Goal: Task Accomplishment & Management: Use online tool/utility

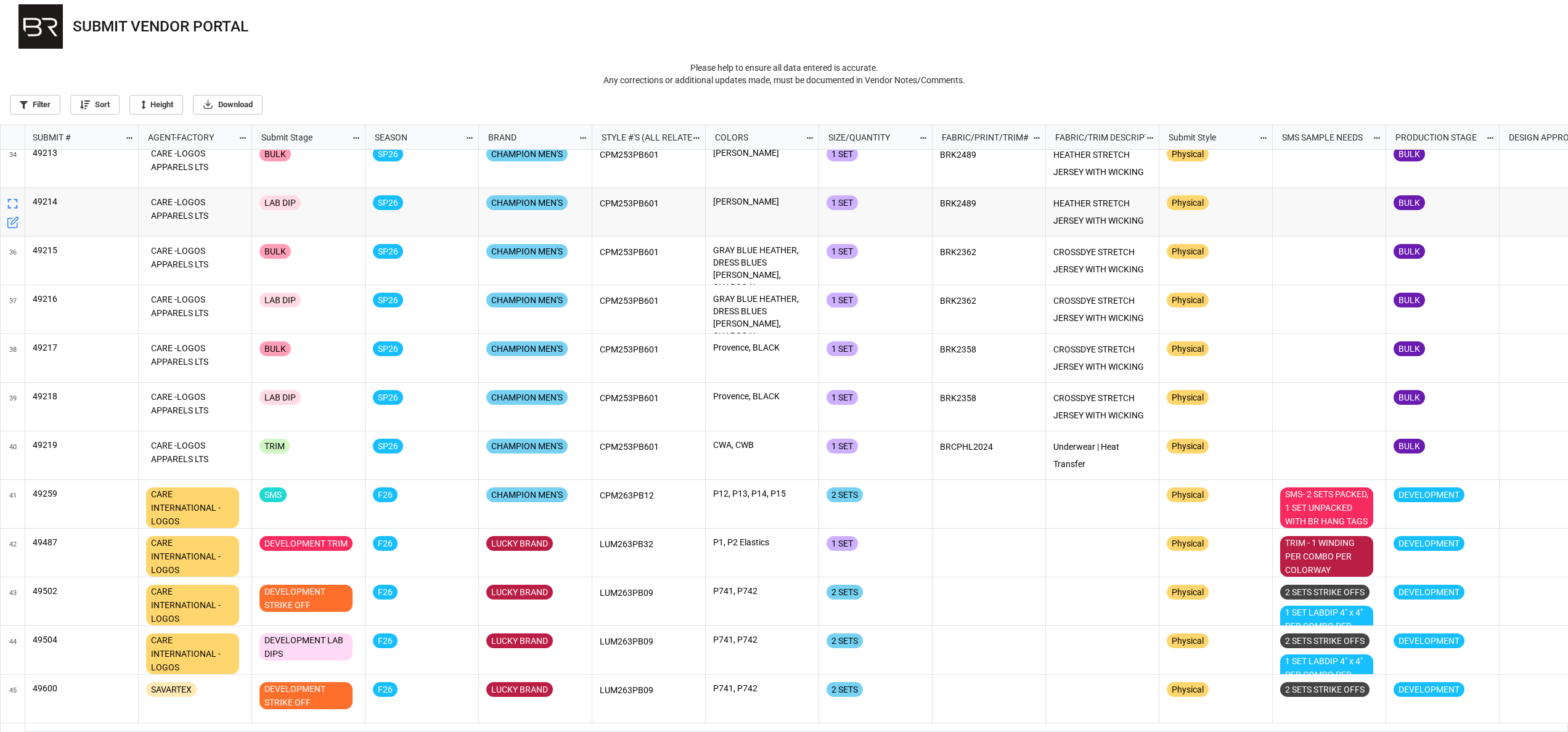
scroll to position [1661, 0]
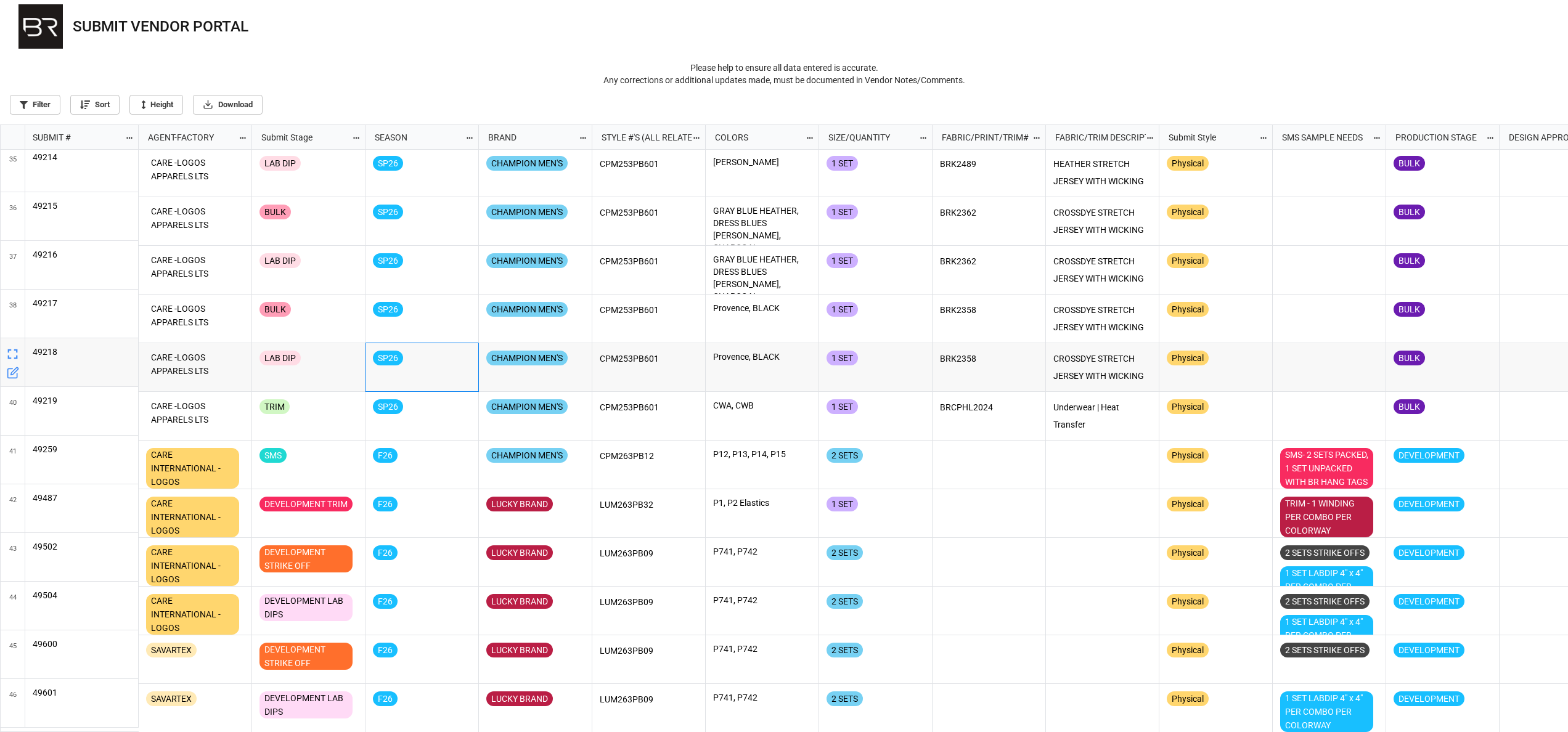
click at [405, 366] on div "SP26" at bounding box center [422, 361] width 98 height 21
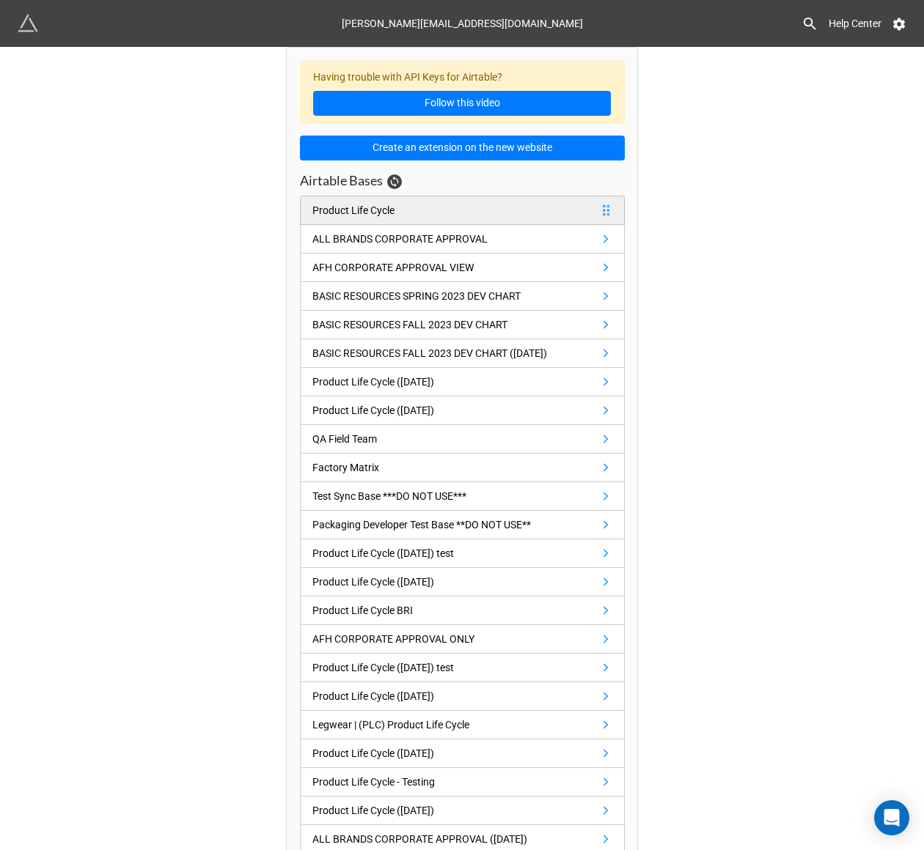
click at [447, 208] on link "Product Life Cycle" at bounding box center [462, 210] width 325 height 29
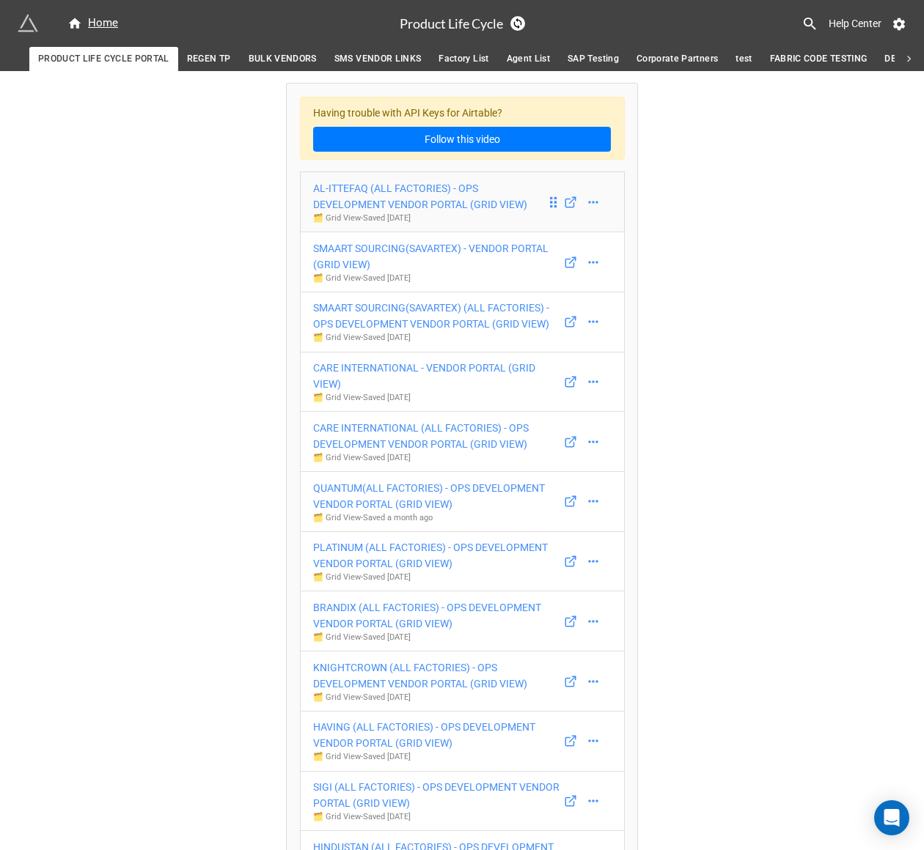
click at [384, 202] on div "AL-ITTEFAQ (ALL FACTORIES) - OPS DEVELOPMENT VENDOR PORTAL (GRID VIEW)" at bounding box center [429, 196] width 233 height 32
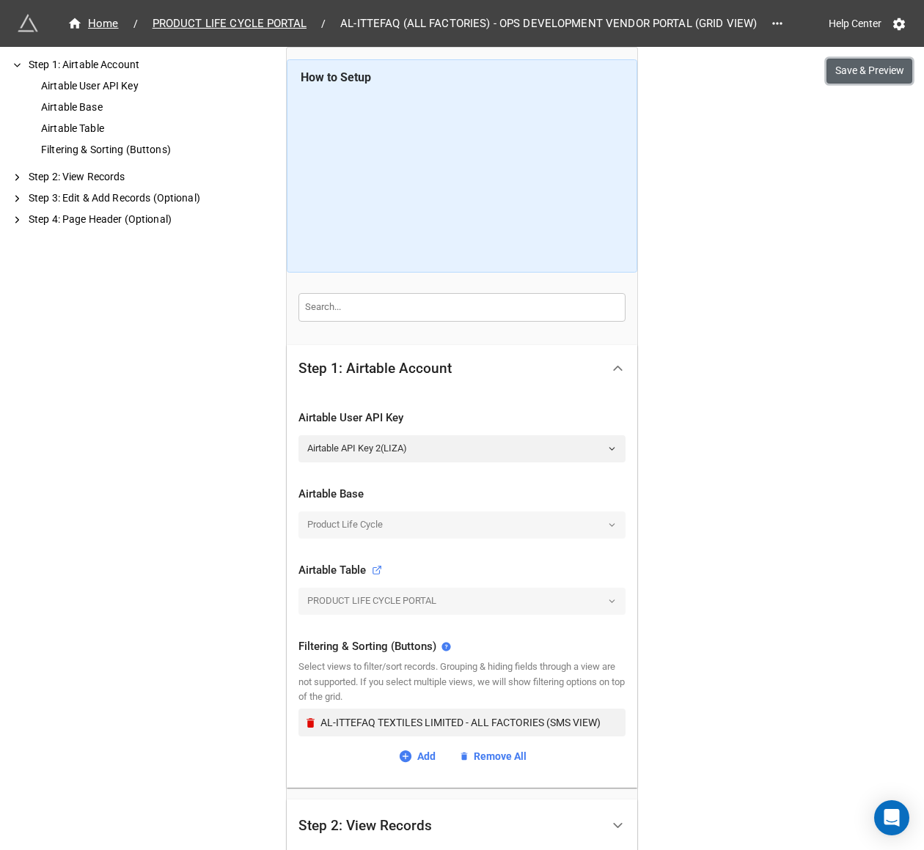
click at [858, 67] on button "Save & Preview" at bounding box center [869, 71] width 86 height 25
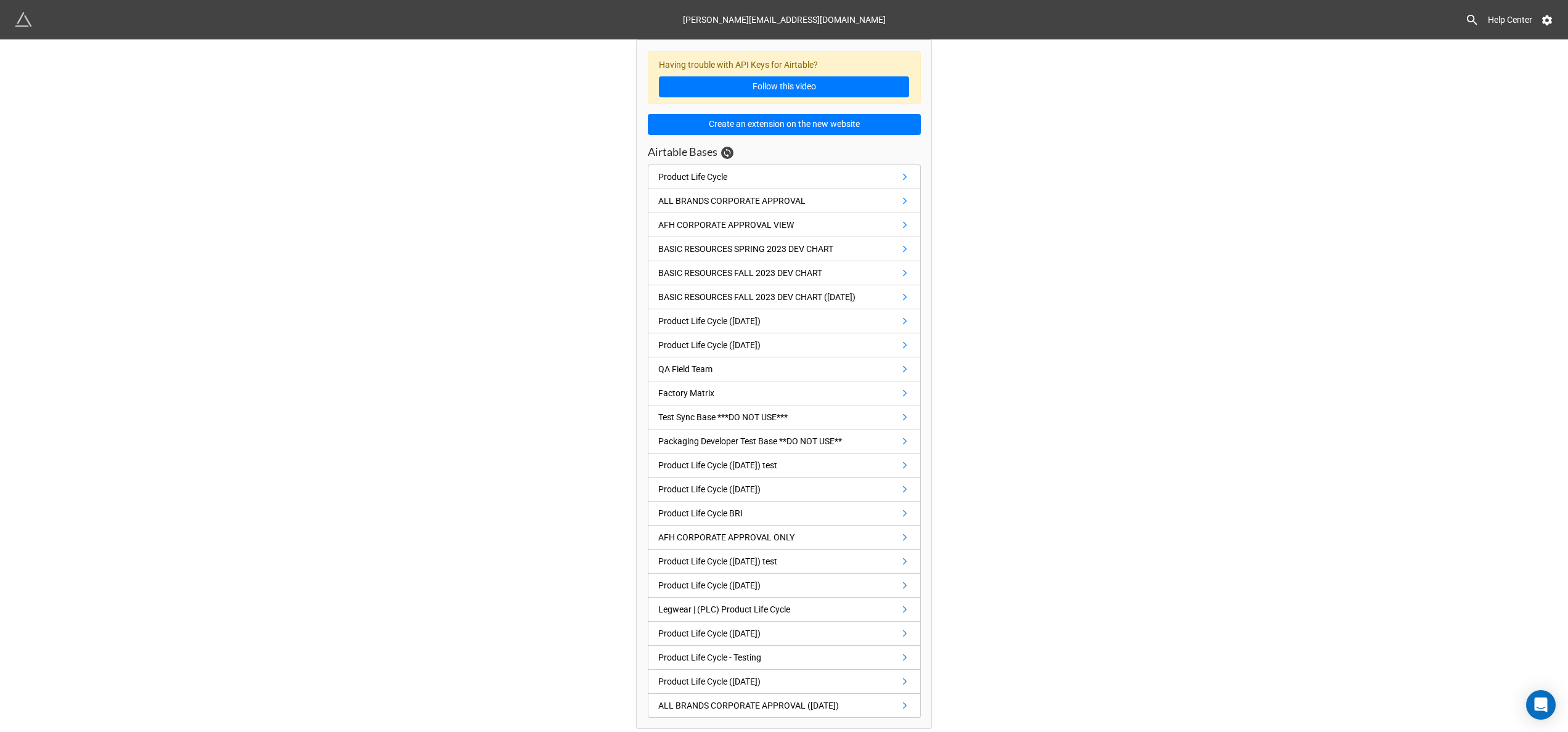
scroll to position [3, 0]
click at [667, 166] on link "Product Life Cycle" at bounding box center [784, 176] width 273 height 24
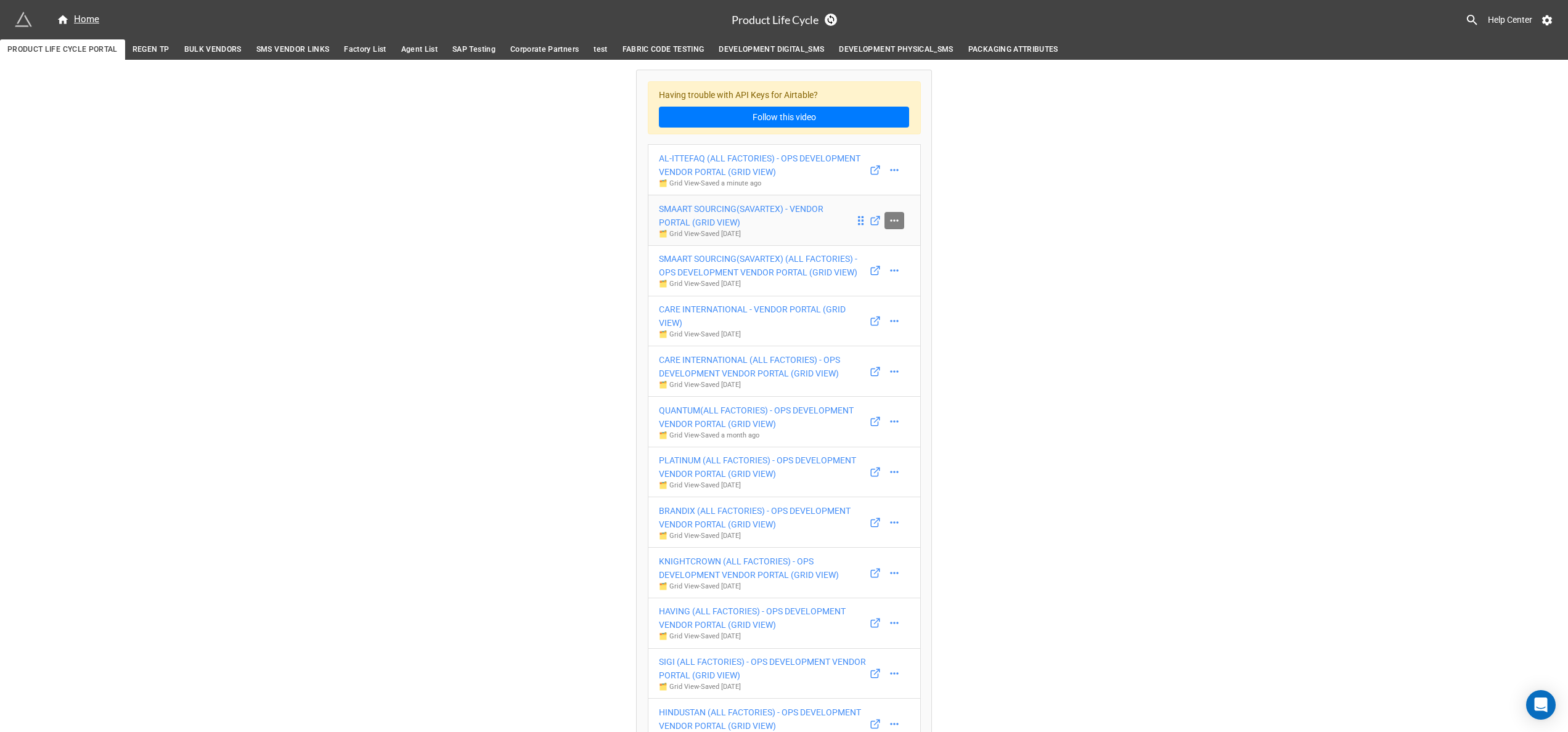
click at [900, 219] on link at bounding box center [894, 220] width 19 height 18
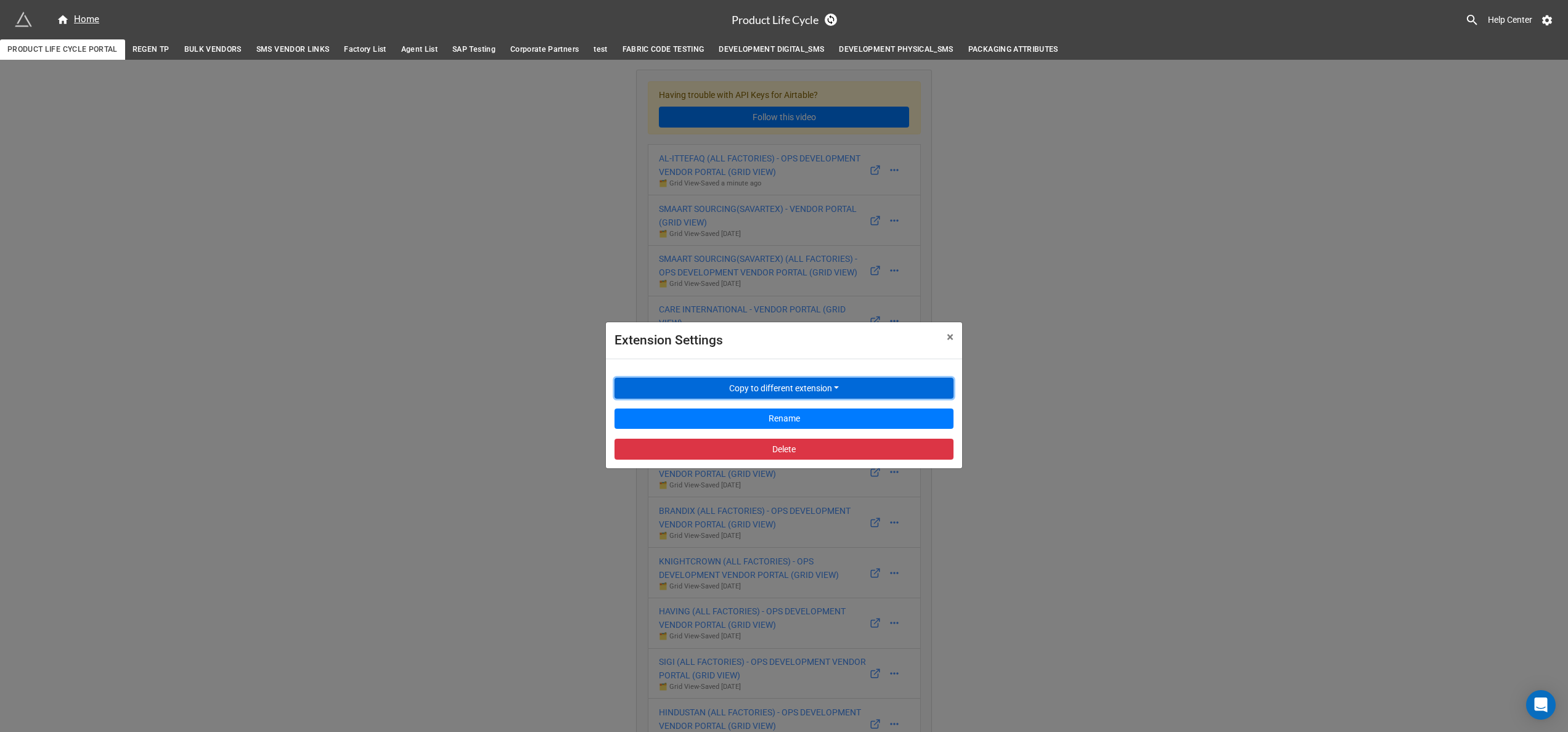
click at [792, 382] on button "Copy to different extension" at bounding box center [784, 387] width 339 height 21
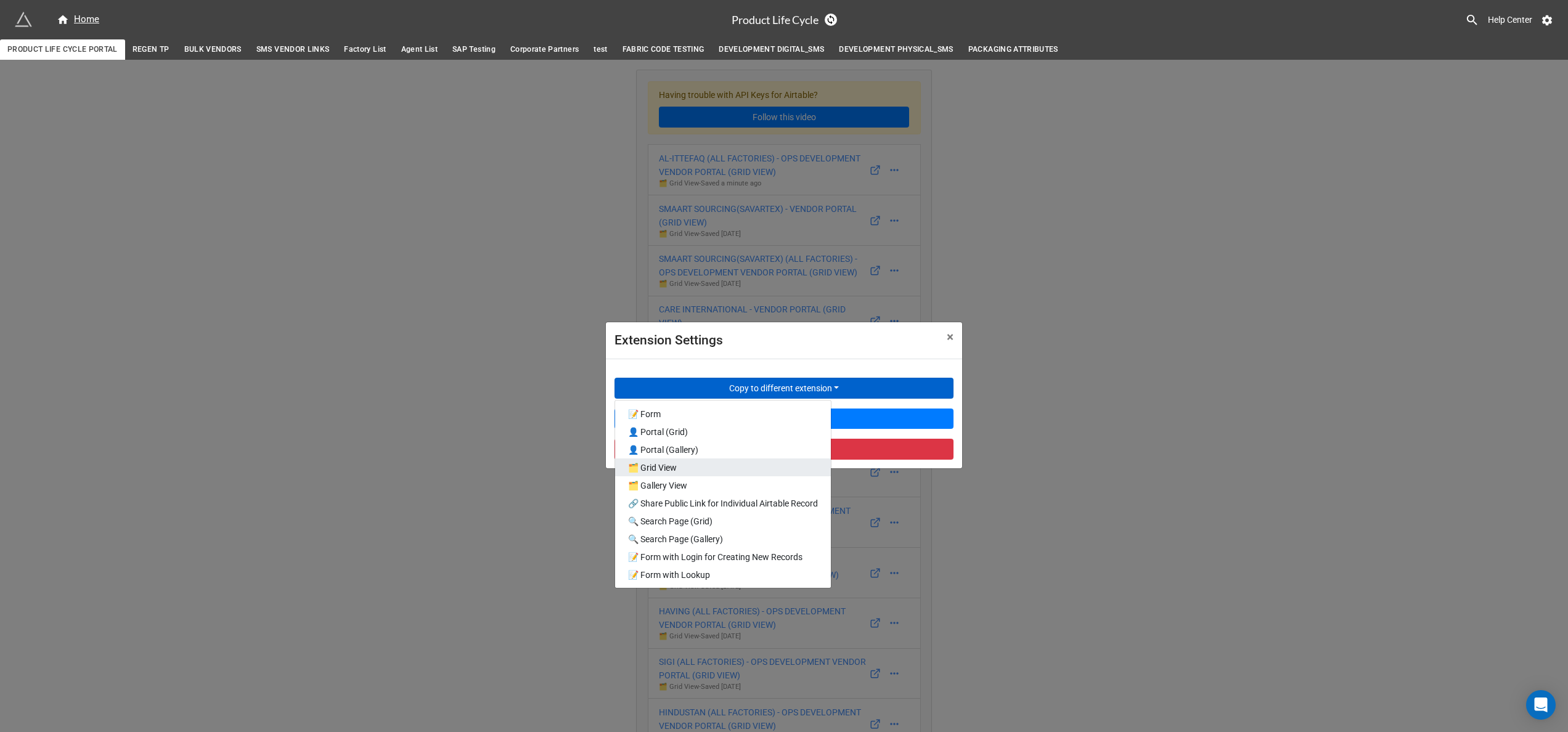
click at [647, 467] on link "🗂️ Grid View" at bounding box center [723, 466] width 216 height 18
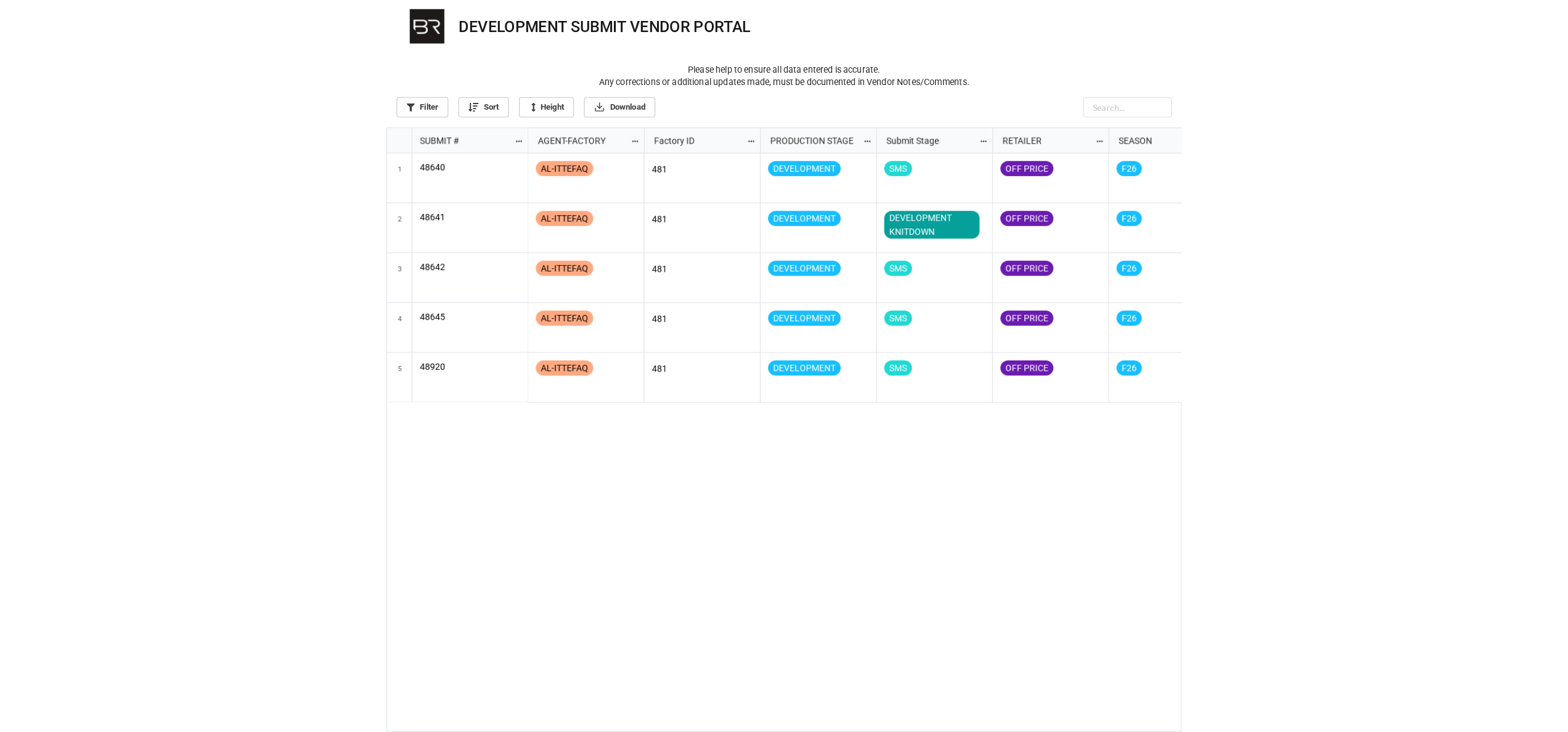
scroll to position [599, 1560]
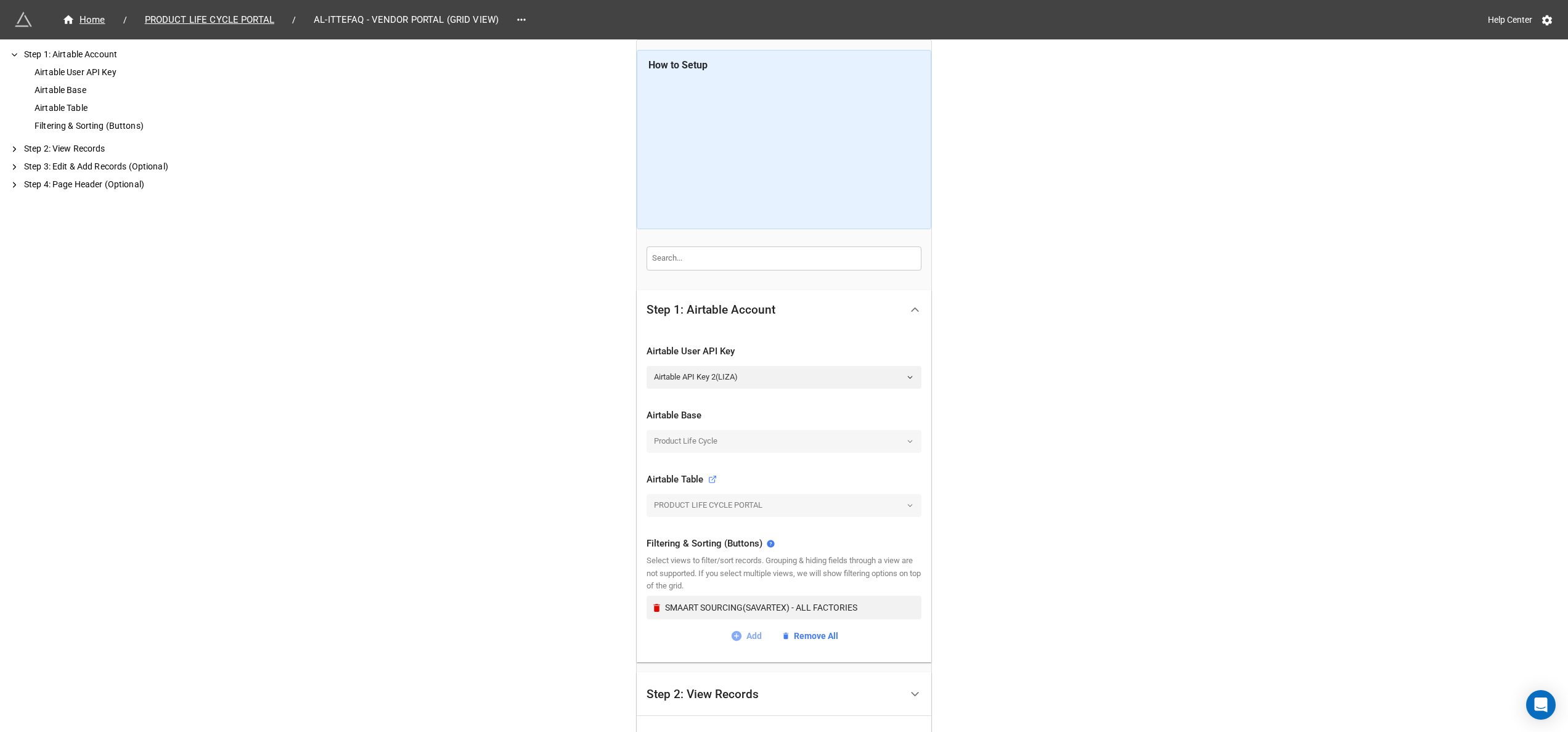
click at [736, 634] on icon at bounding box center [736, 636] width 10 height 10
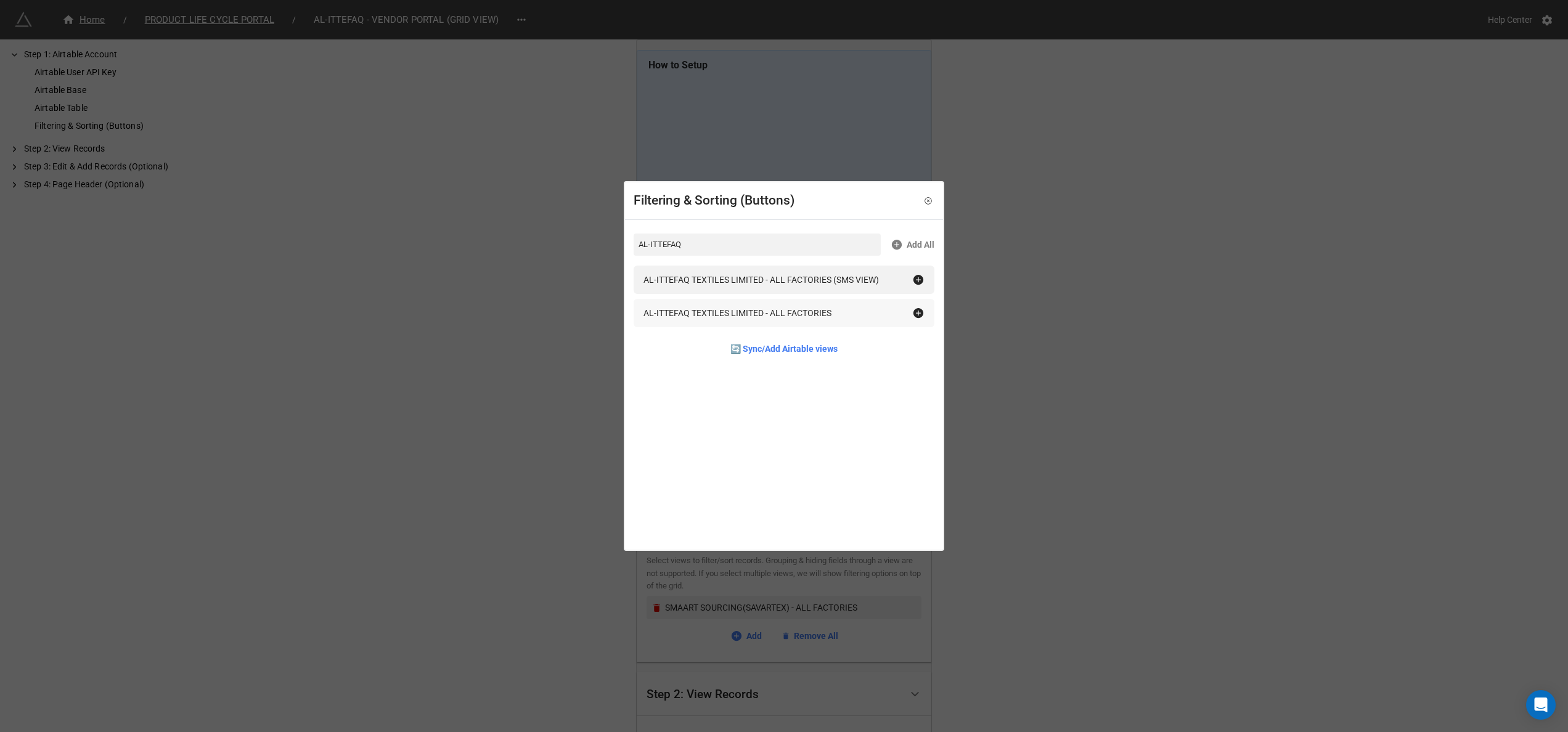
type input "AL-ITTEFAQ"
click at [914, 312] on icon at bounding box center [919, 313] width 10 height 10
click at [1061, 452] on div "Filtering & Sorting (Buttons) AL-ITTEFAQ Add All AL-ITTEFAQ TEXTILES LIMITED - …" at bounding box center [784, 366] width 1568 height 732
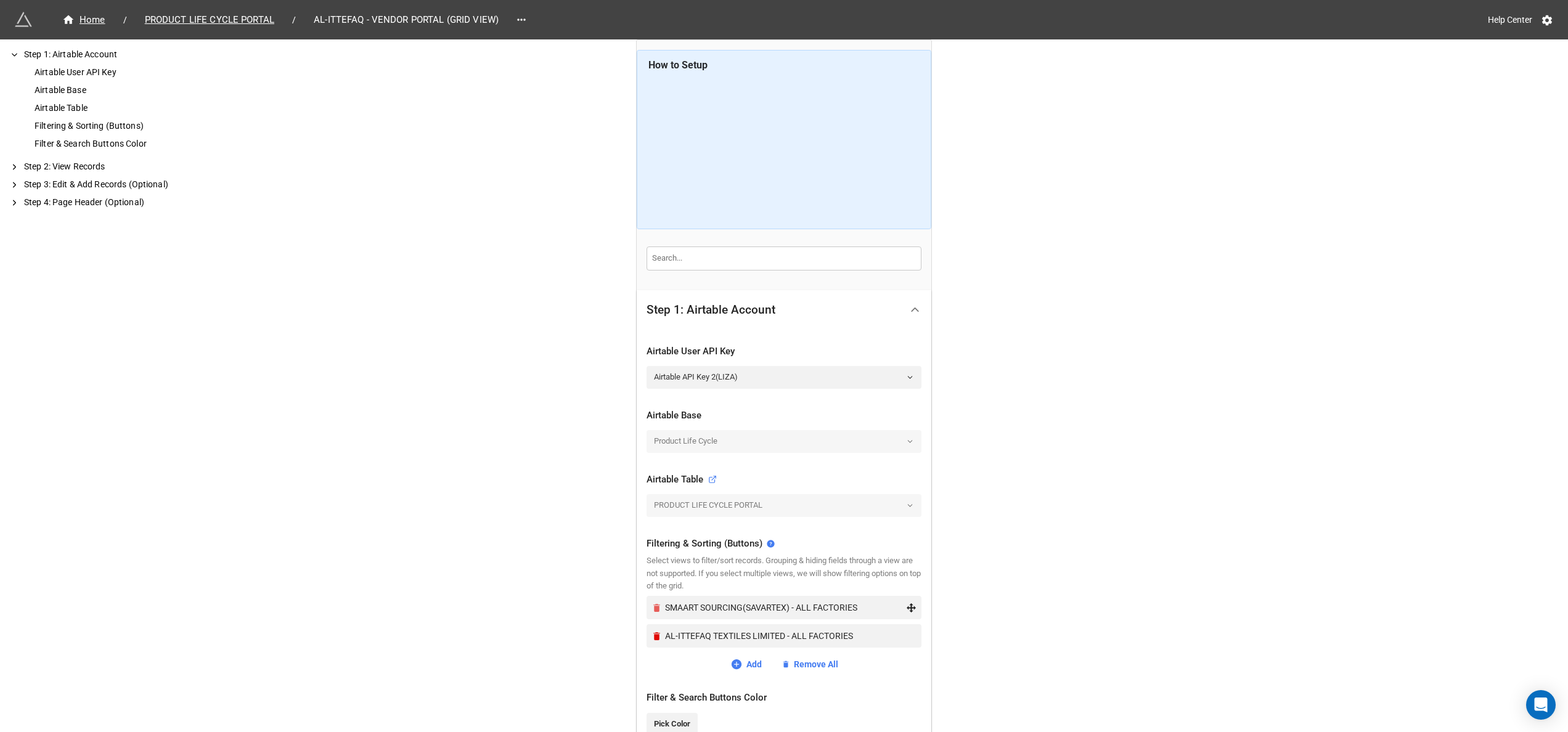
click at [652, 608] on icon "Remove" at bounding box center [657, 608] width 10 height 10
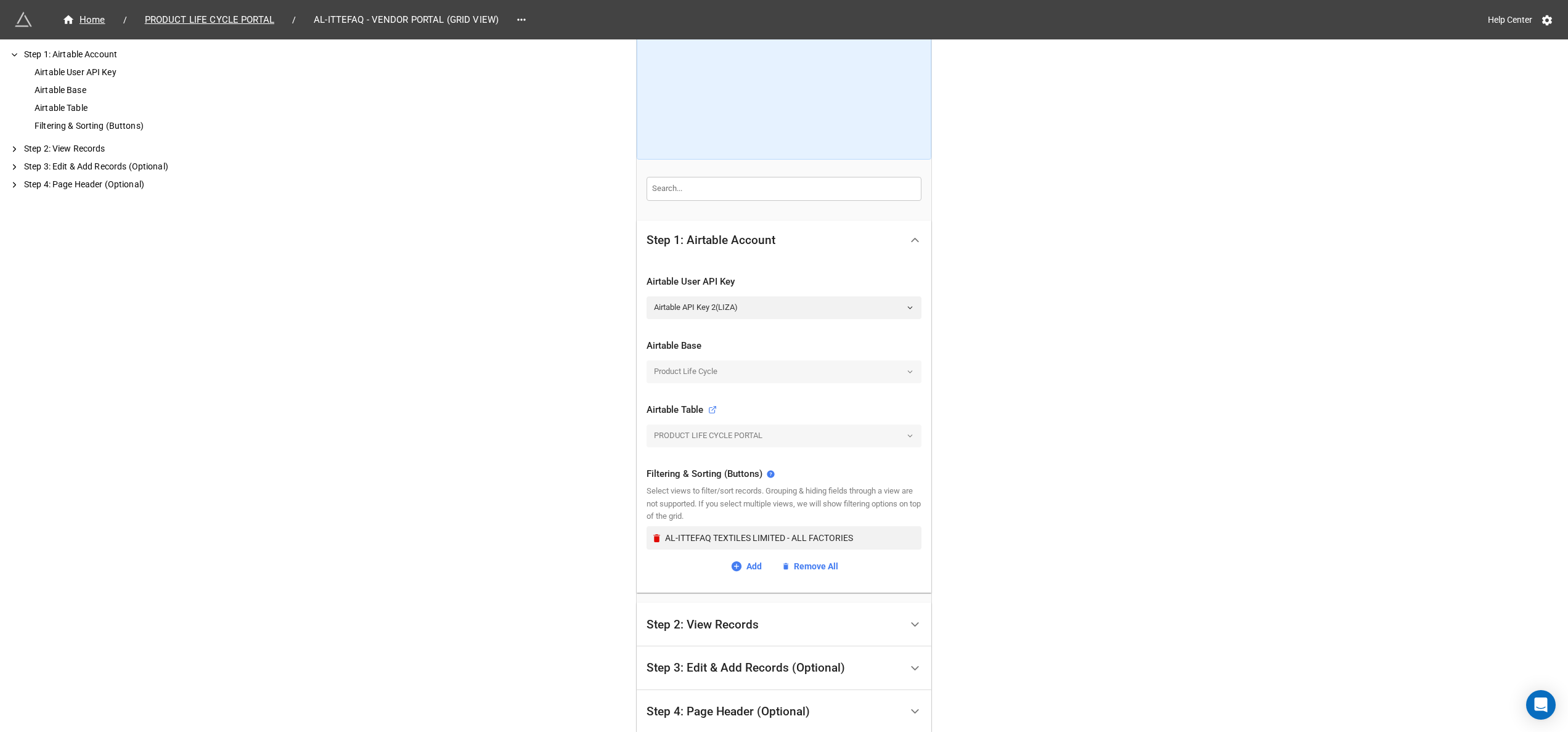
scroll to position [174, 0]
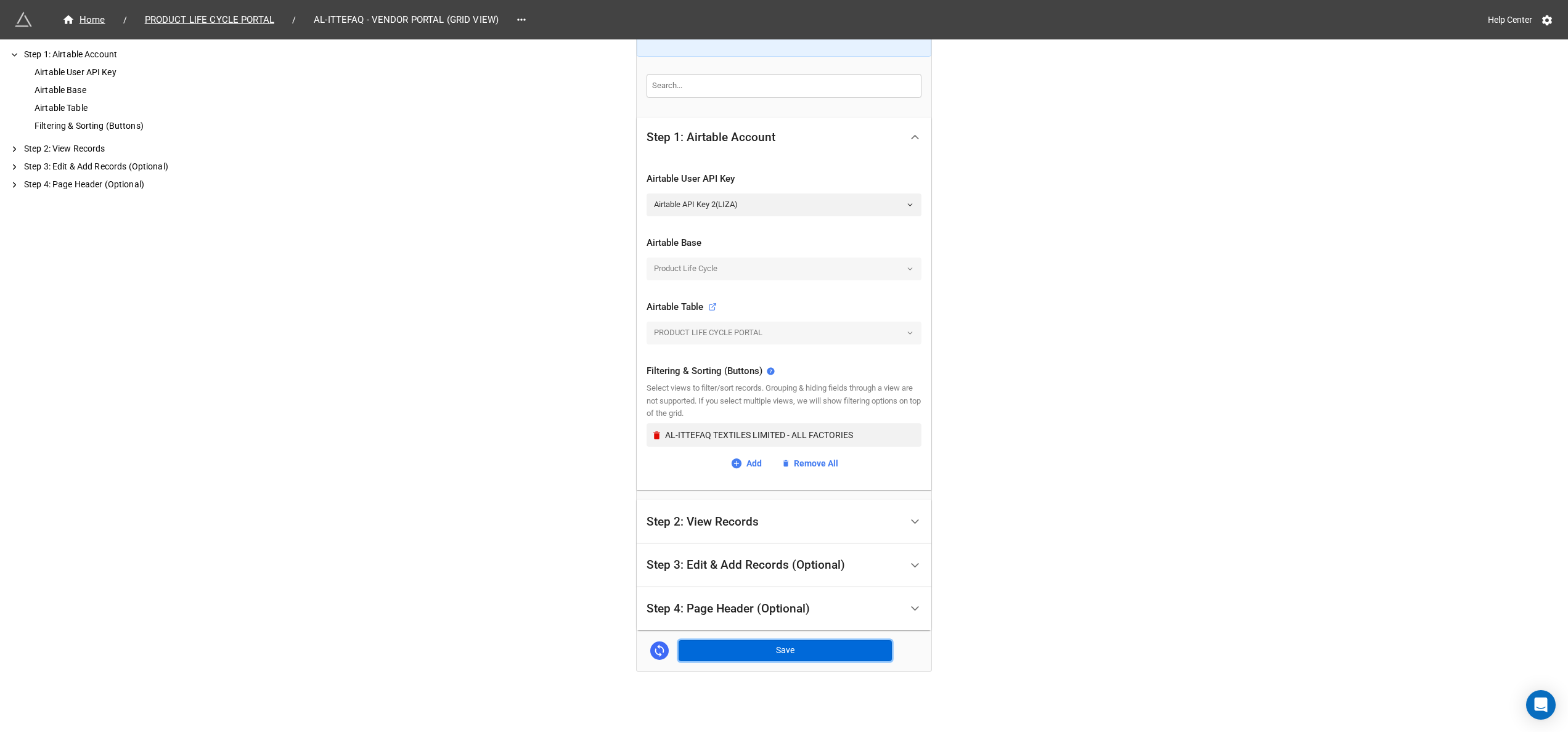
click at [745, 641] on button "Save" at bounding box center [785, 650] width 214 height 21
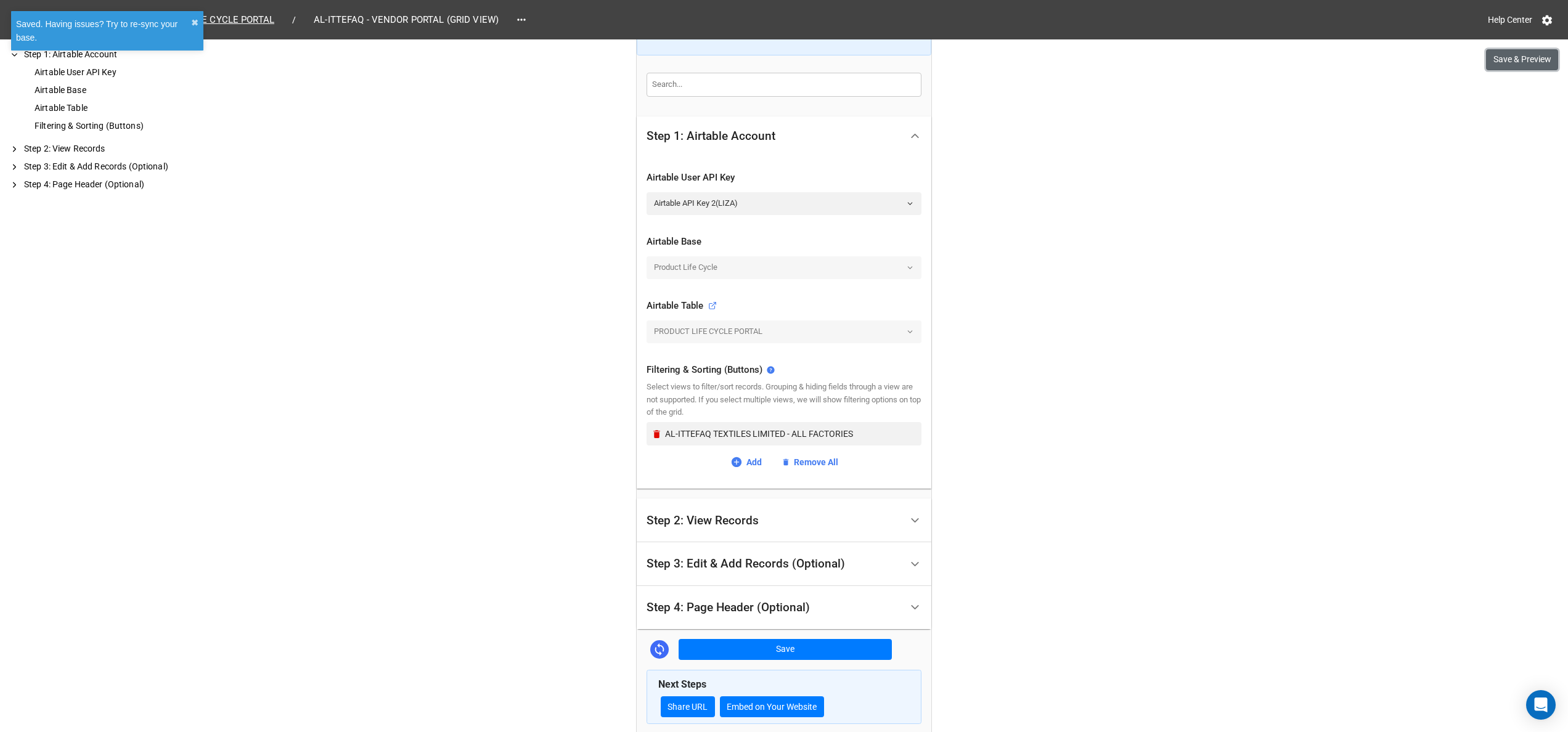
click at [1530, 60] on button "Save & Preview" at bounding box center [1523, 60] width 72 height 21
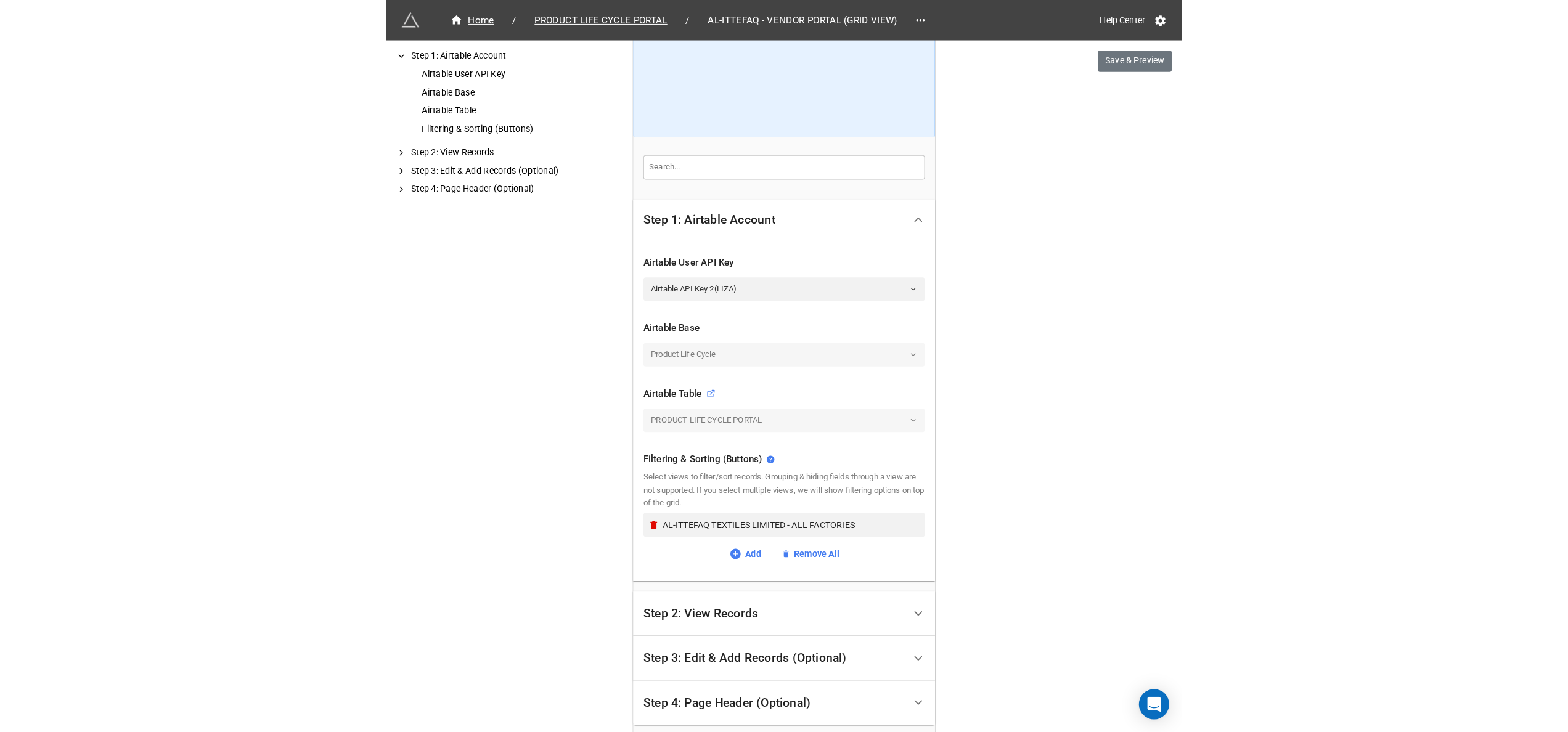
scroll to position [0, 0]
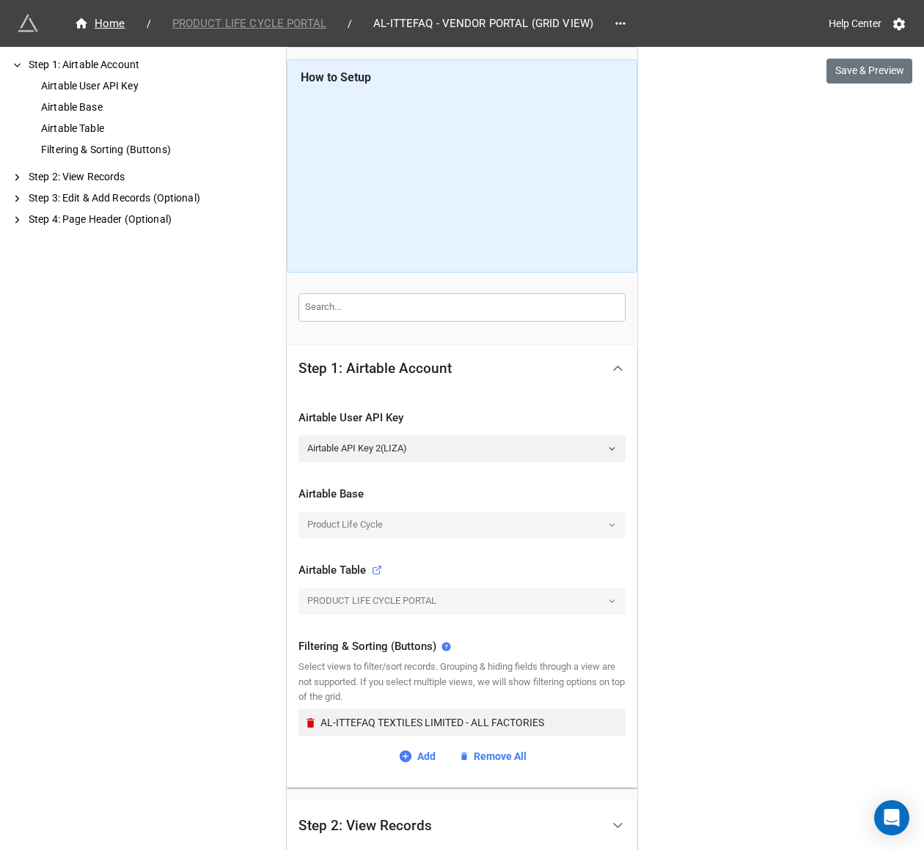
click at [224, 19] on span "PRODUCT LIFE CYCLE PORTAL" at bounding box center [249, 23] width 172 height 17
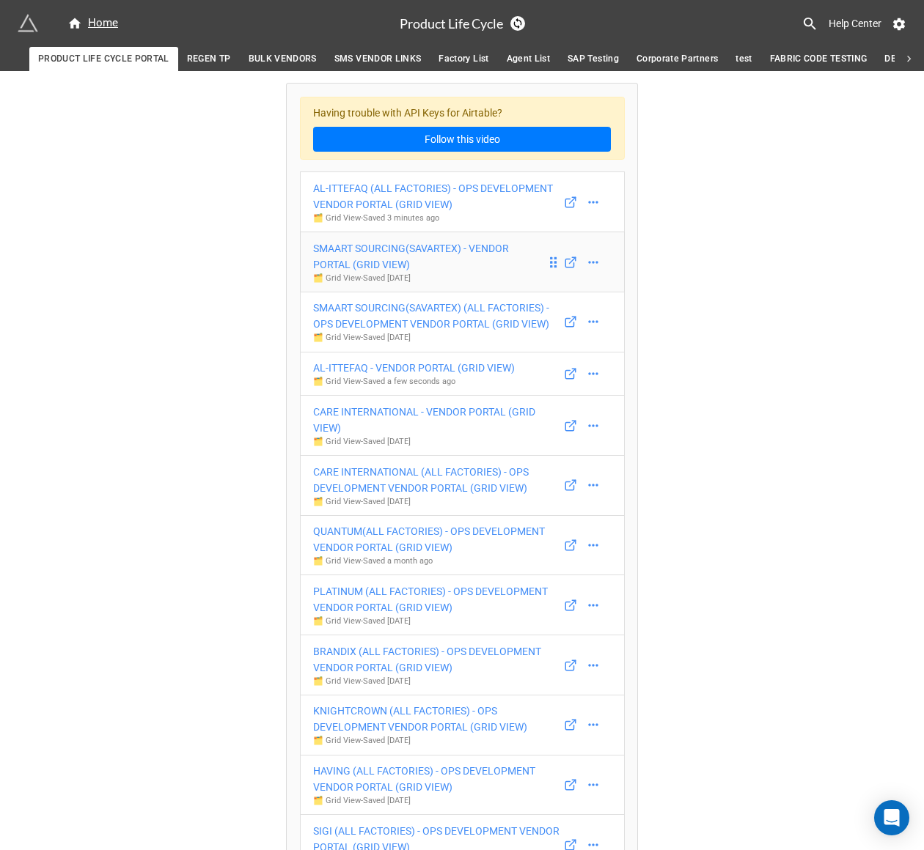
click at [444, 267] on div "SMAART SOURCING(SAVARTEX) - VENDOR PORTAL (GRID VIEW)" at bounding box center [429, 256] width 233 height 32
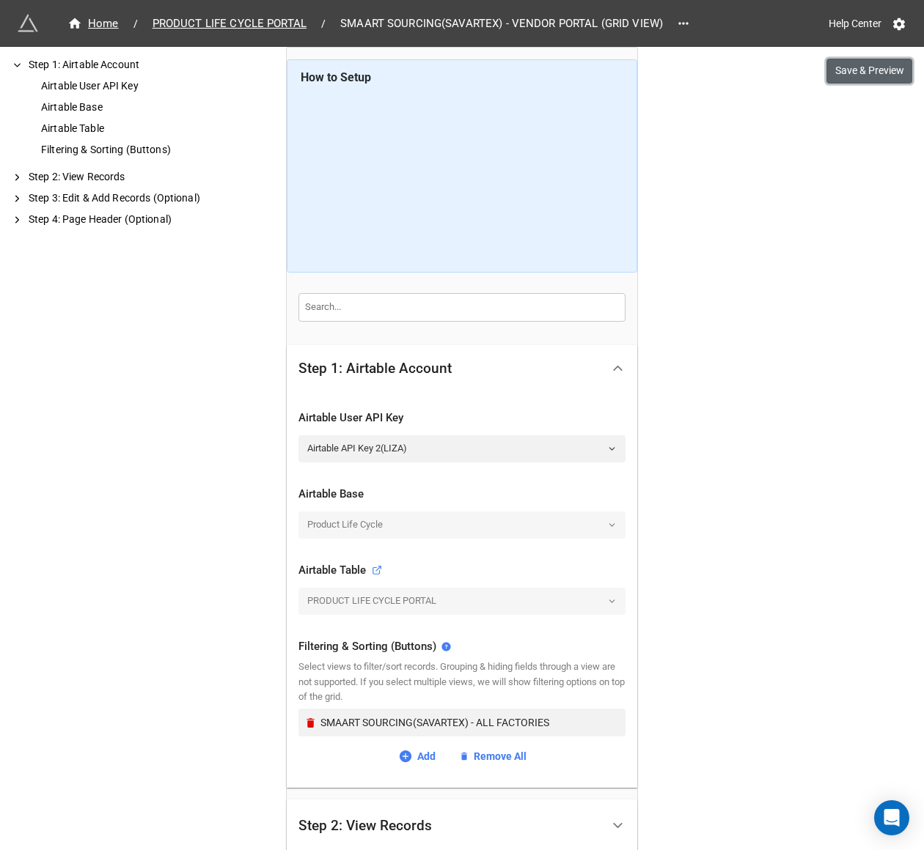
click at [854, 73] on button "Save & Preview" at bounding box center [869, 71] width 86 height 25
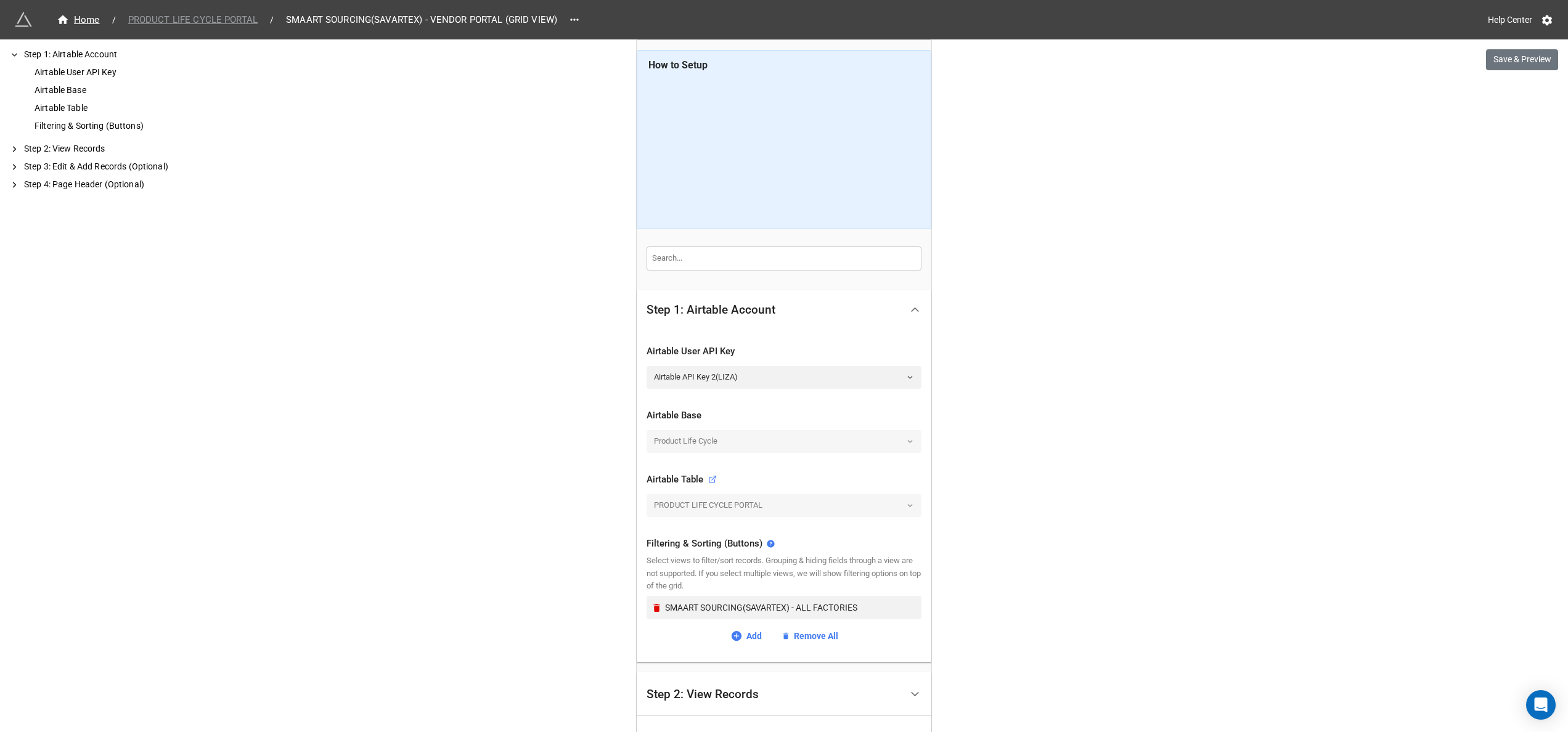
click at [190, 19] on span "PRODUCT LIFE CYCLE PORTAL" at bounding box center [193, 19] width 145 height 14
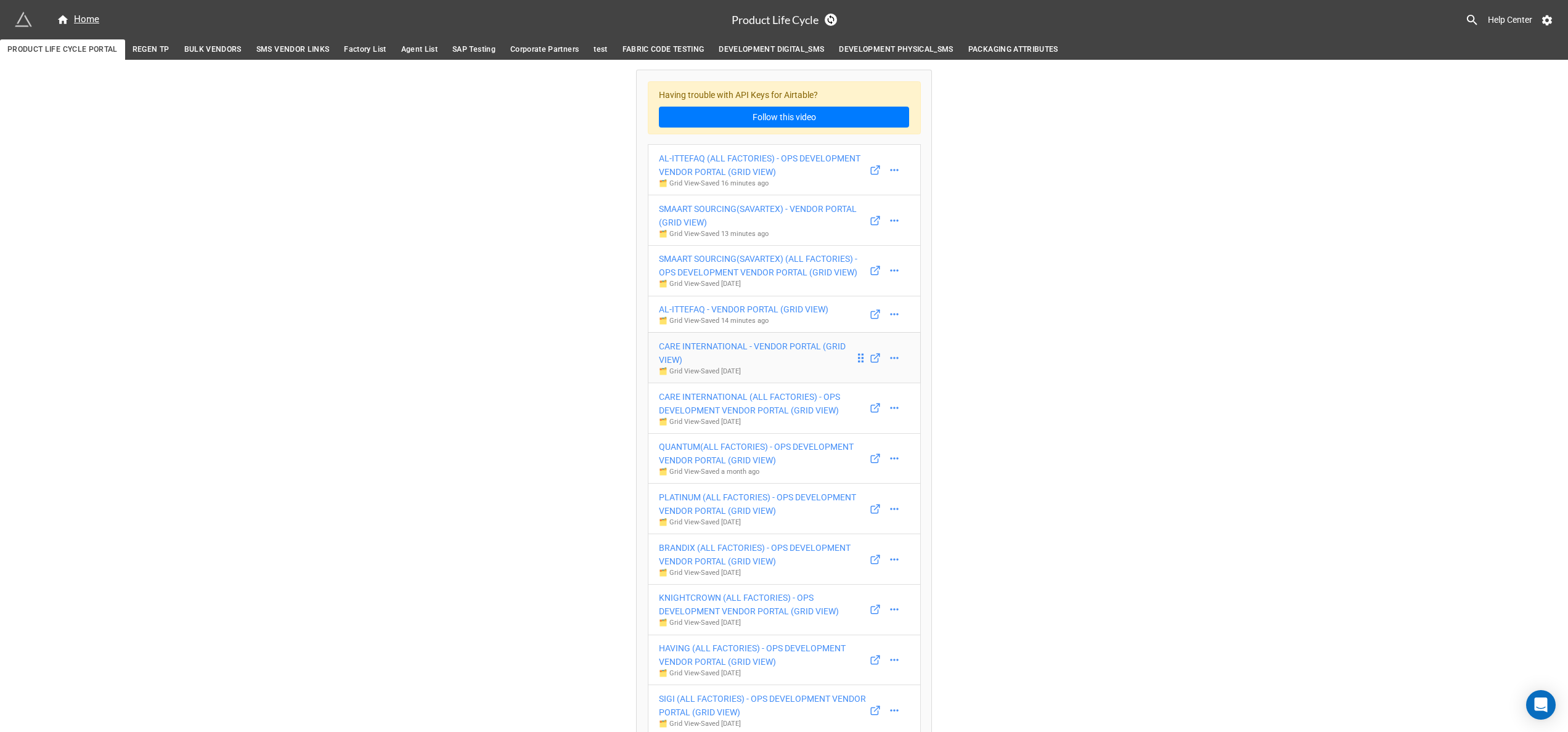
click at [694, 352] on div "CARE INTERNATIONAL - VENDOR PORTAL (GRID VIEW)" at bounding box center [757, 353] width 196 height 27
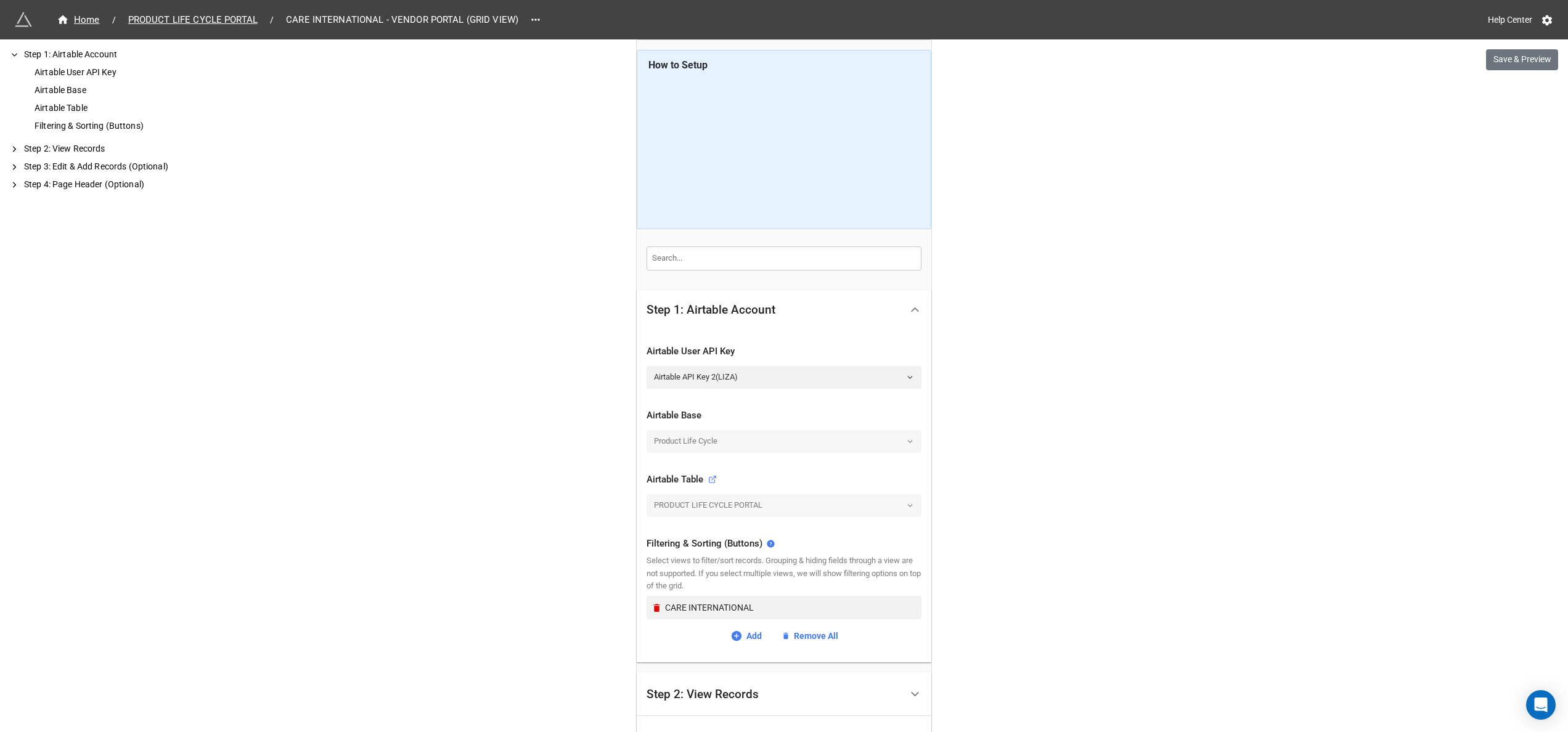
scroll to position [198, 0]
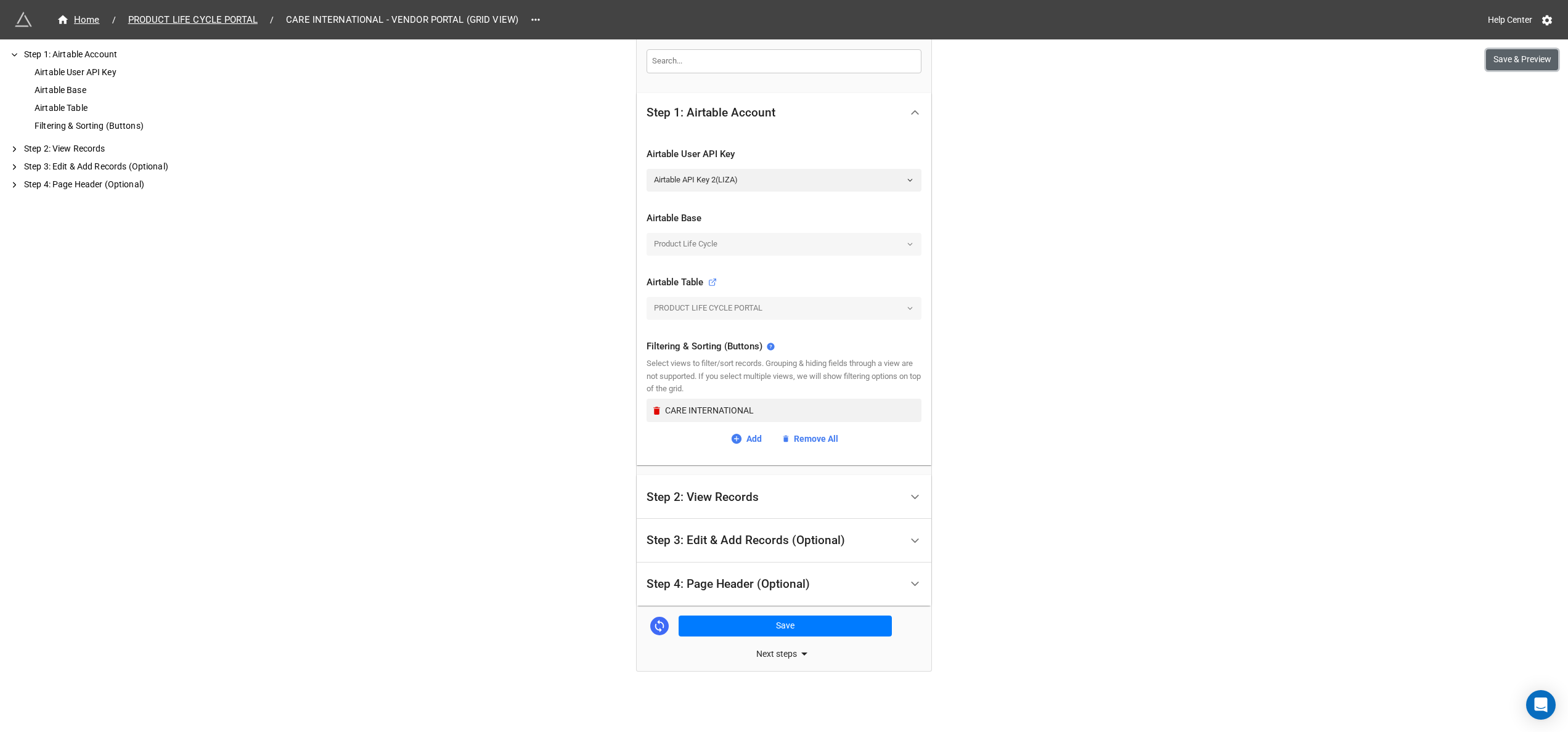
click at [1537, 56] on button "Save & Preview" at bounding box center [1523, 60] width 72 height 21
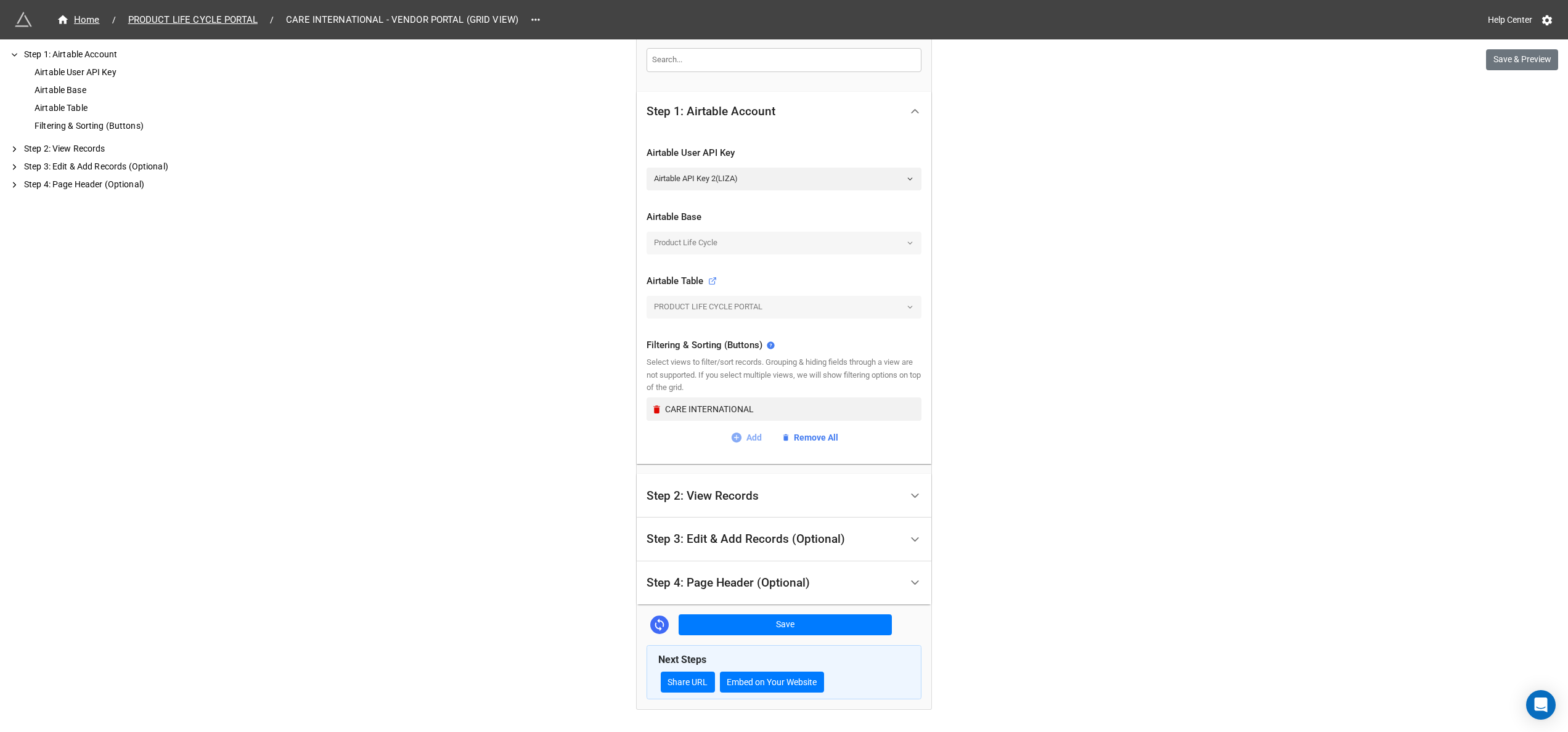
click at [750, 435] on link "Add" at bounding box center [746, 437] width 31 height 13
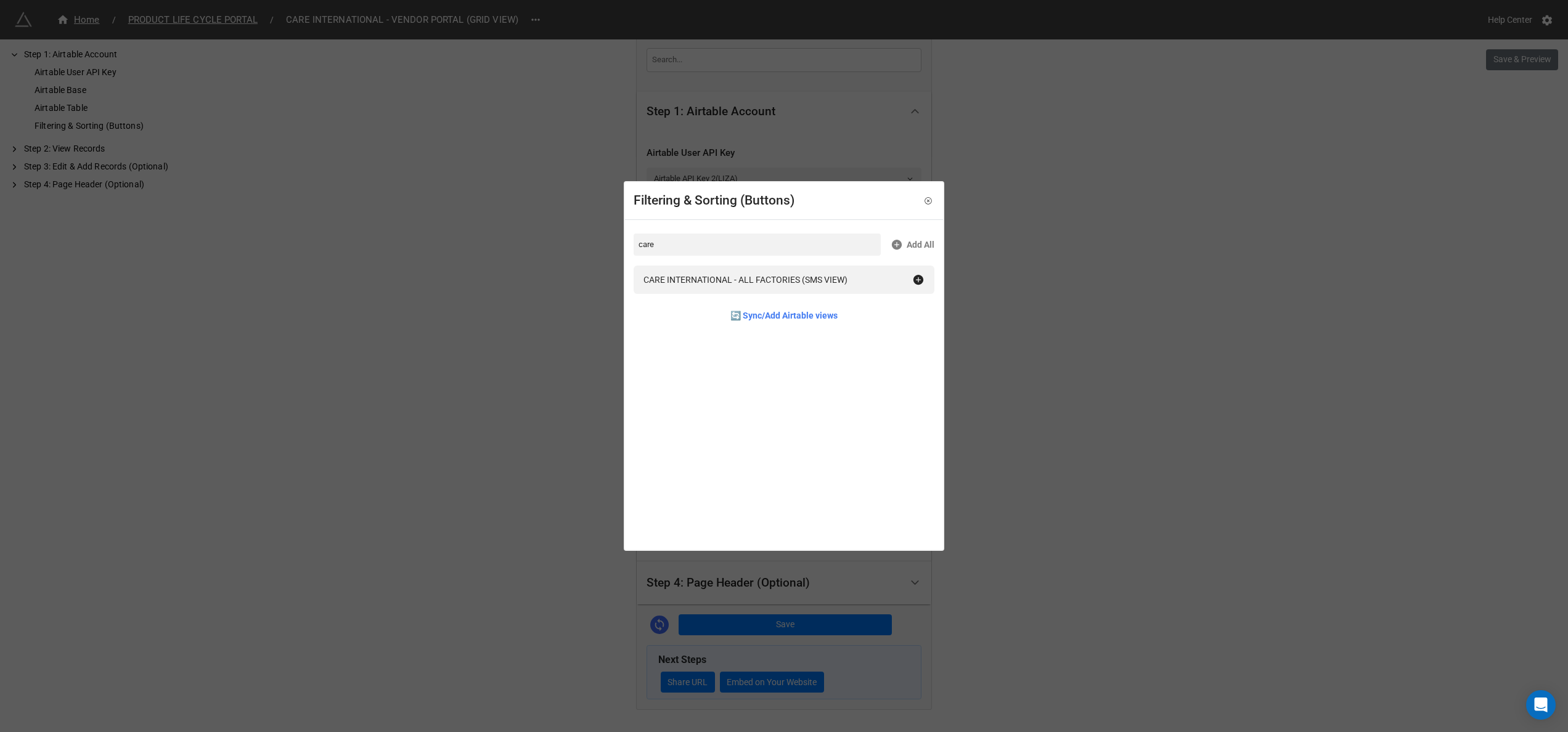
type input "care"
click at [768, 242] on input "care" at bounding box center [758, 245] width 247 height 22
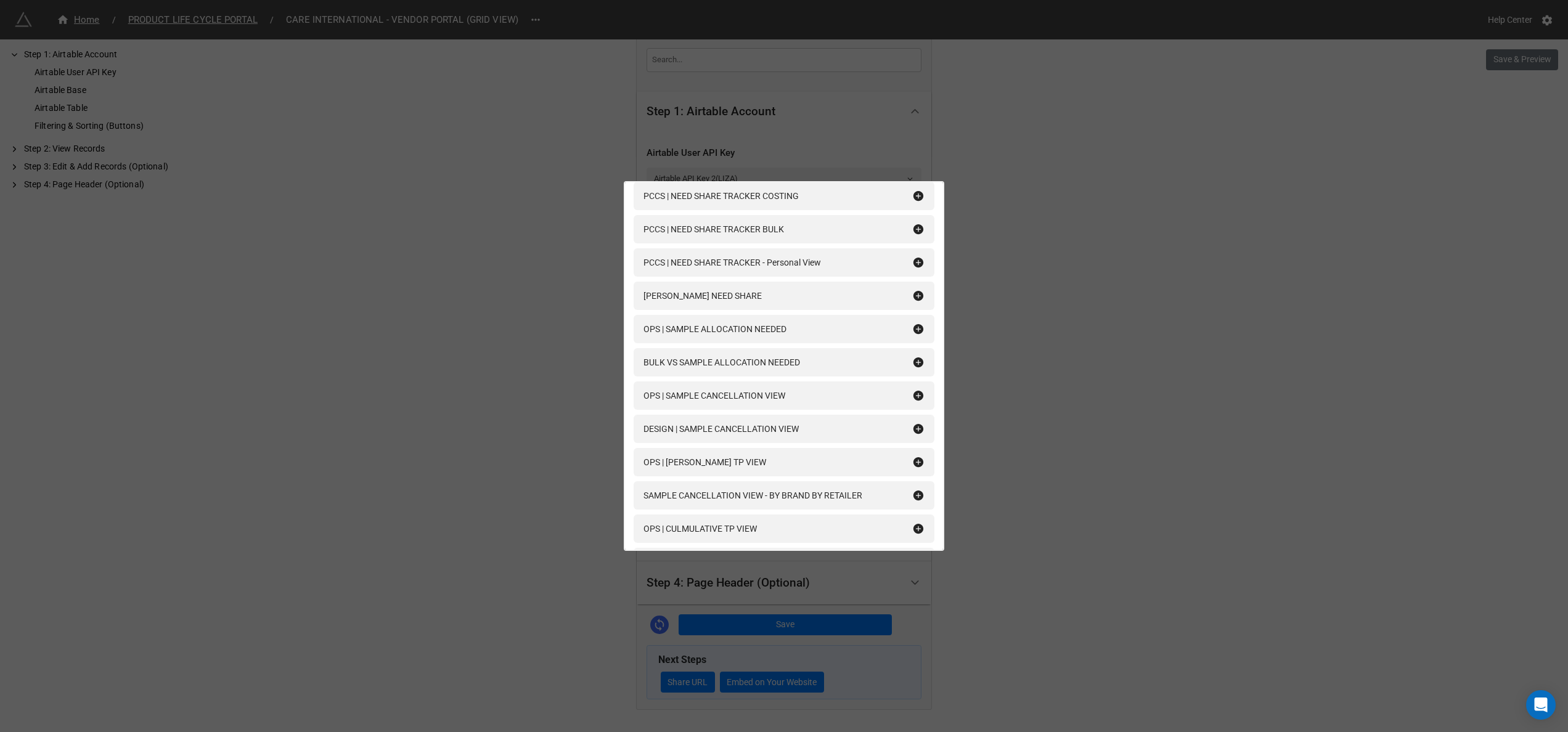
scroll to position [0, 0]
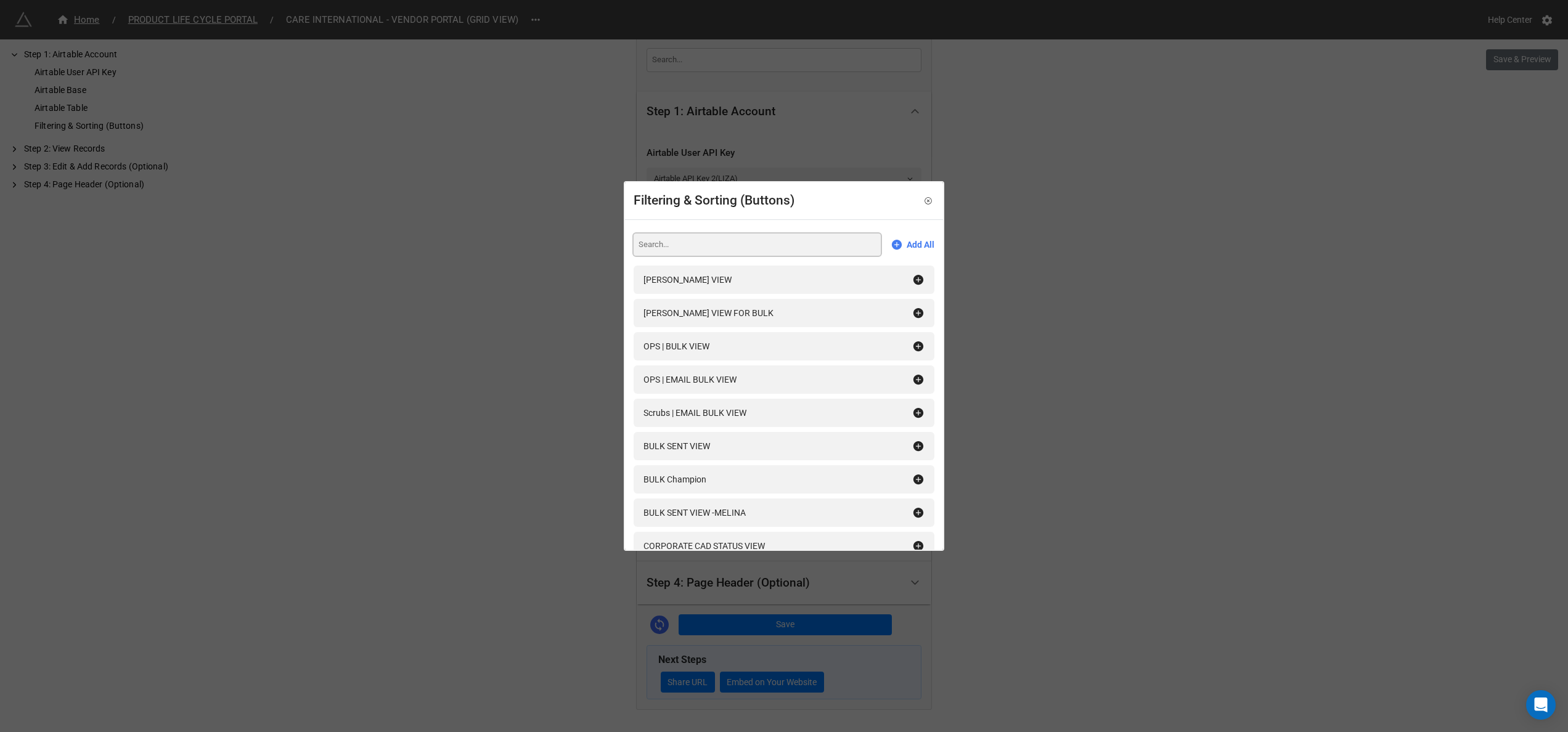
click at [705, 241] on input at bounding box center [758, 245] width 247 height 22
type input "care"
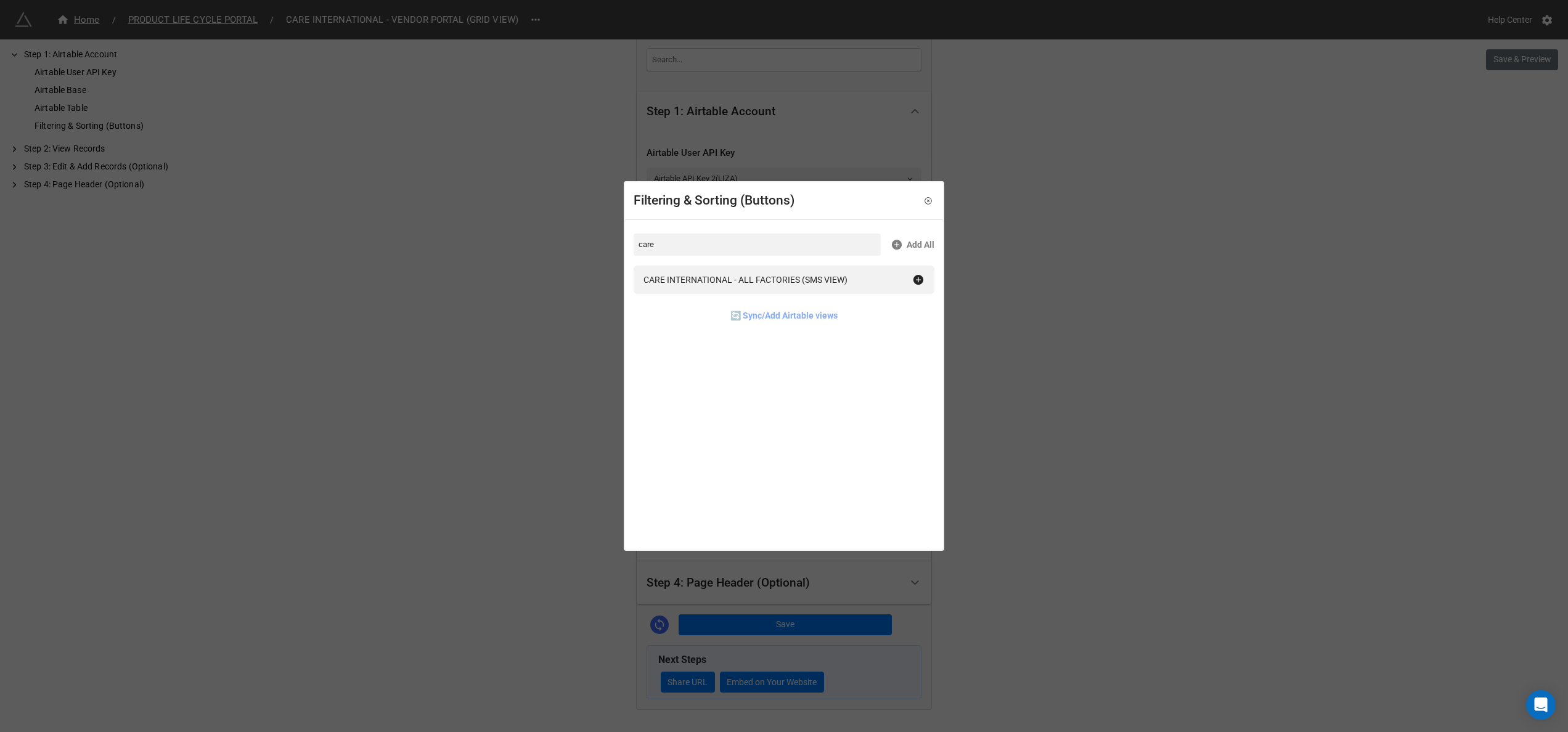
click at [769, 316] on link "🔄 Sync/Add Airtable views" at bounding box center [784, 315] width 108 height 13
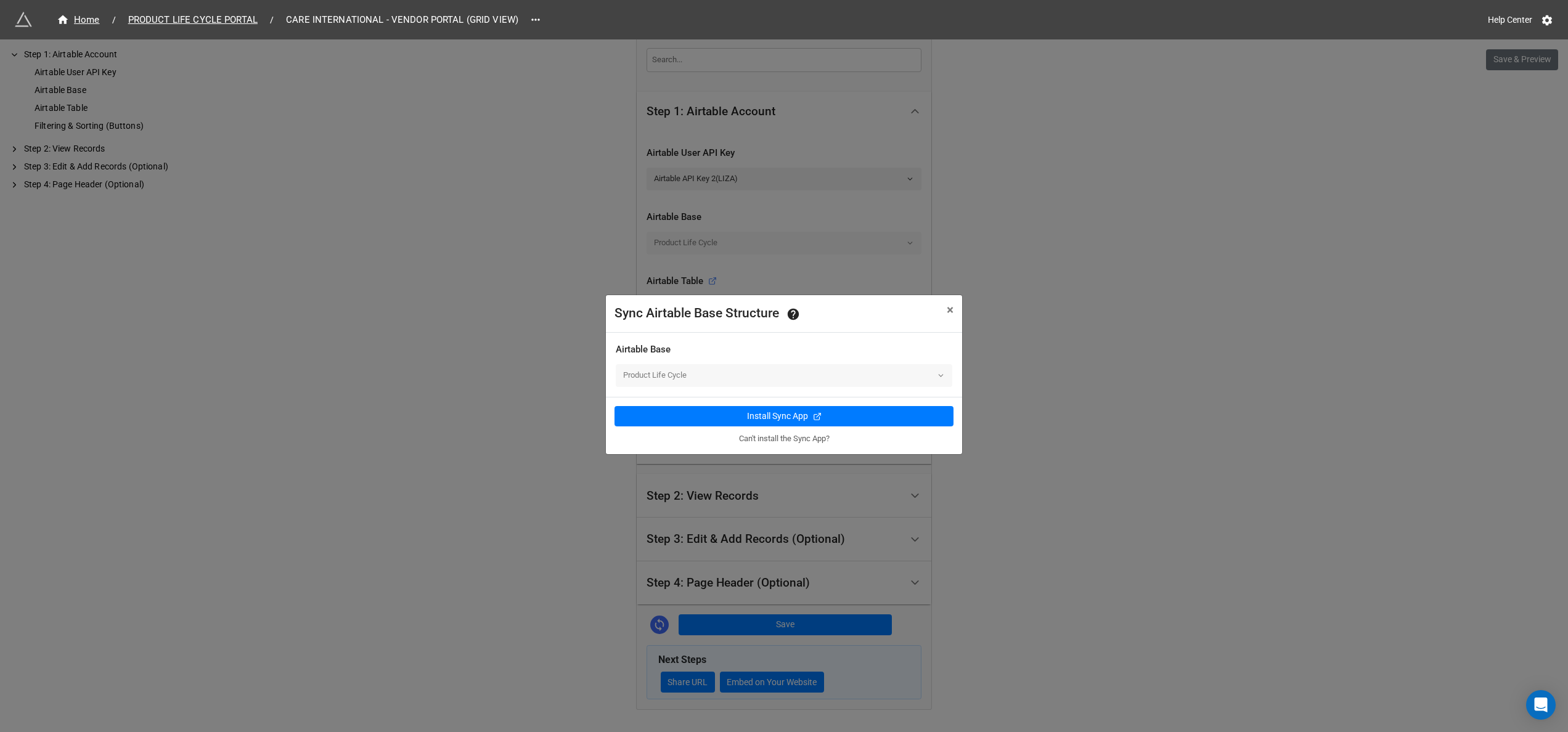
click at [809, 436] on link "Can't install the Sync App?" at bounding box center [784, 438] width 91 height 9
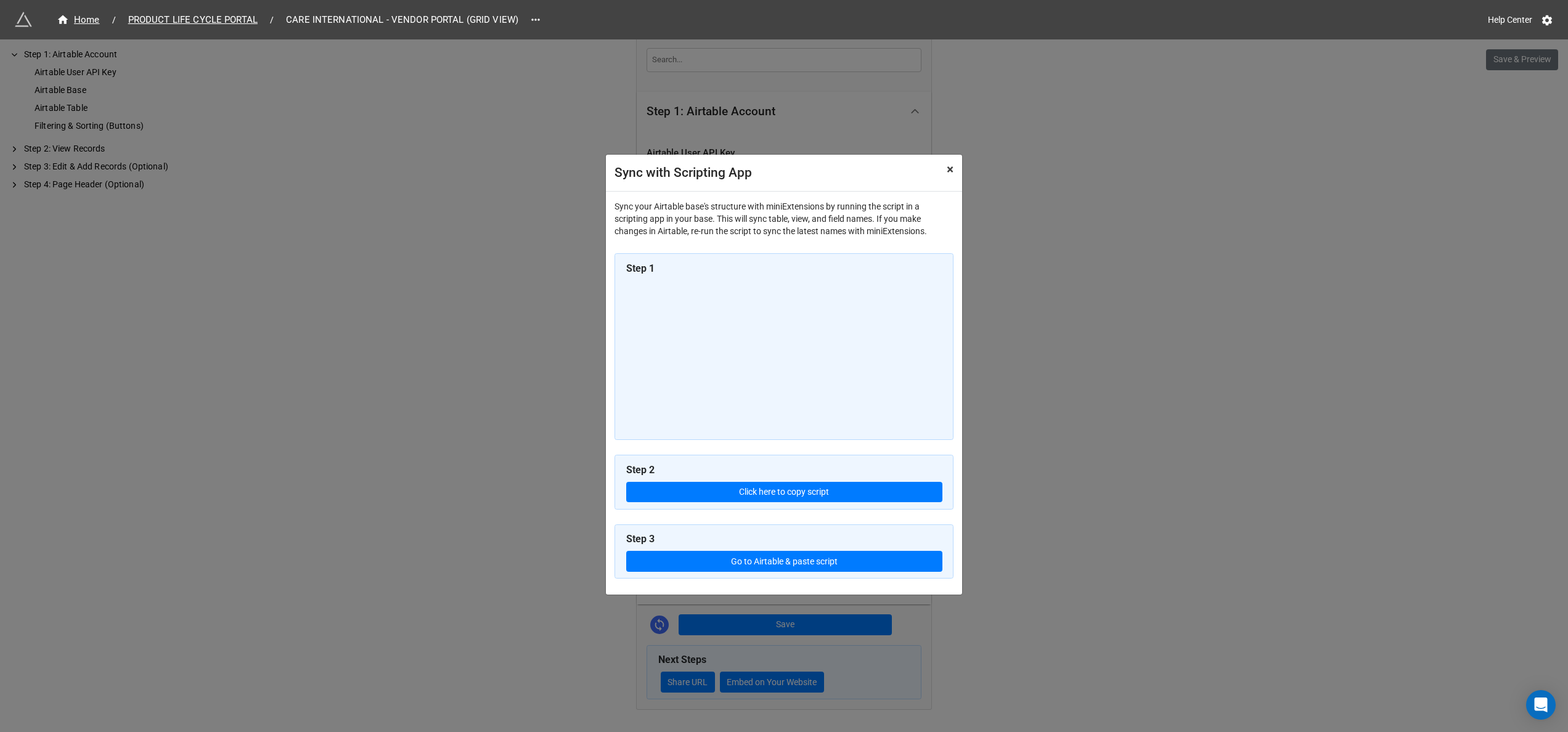
click at [954, 175] on button "× Close" at bounding box center [950, 170] width 24 height 30
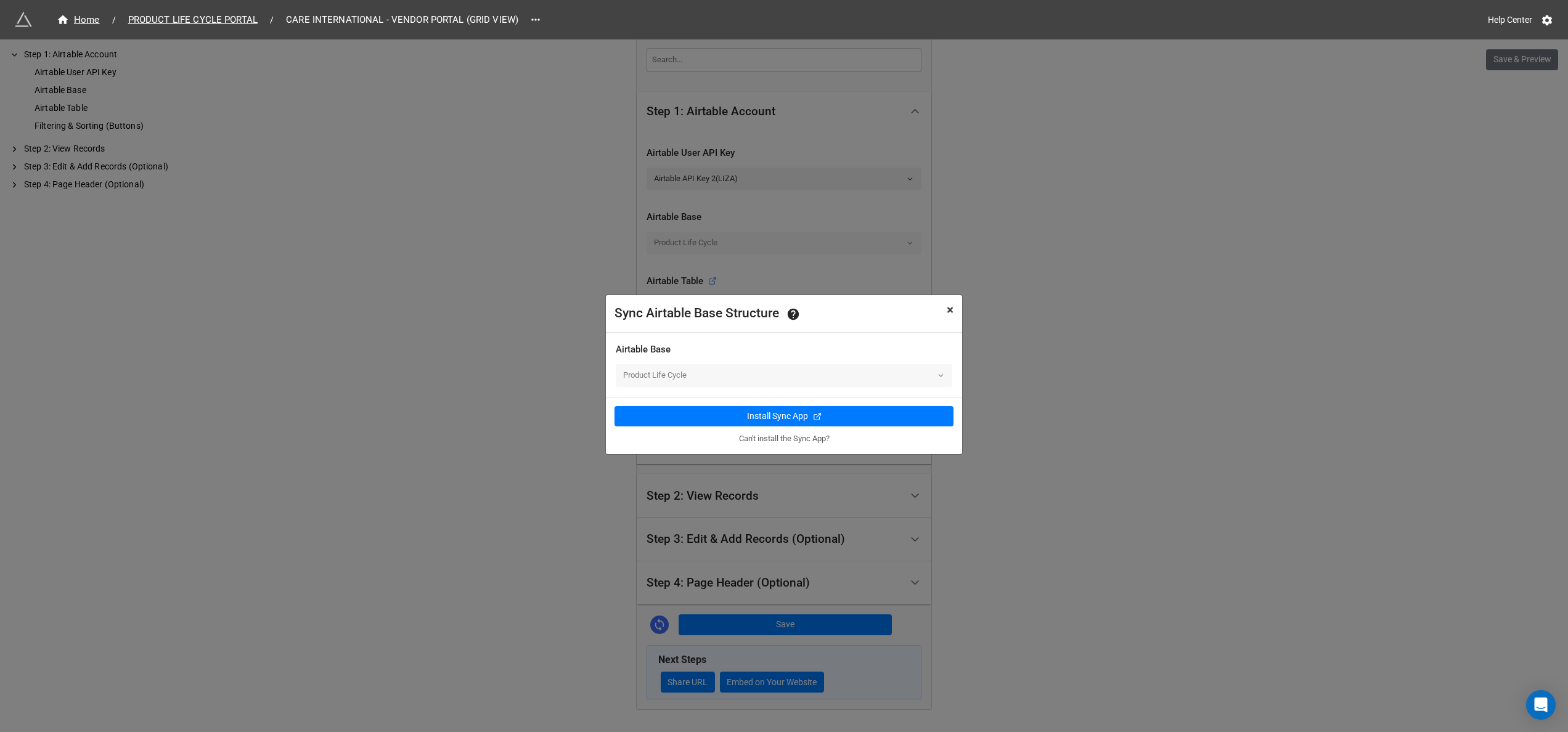
click at [951, 303] on span "×" at bounding box center [950, 310] width 7 height 15
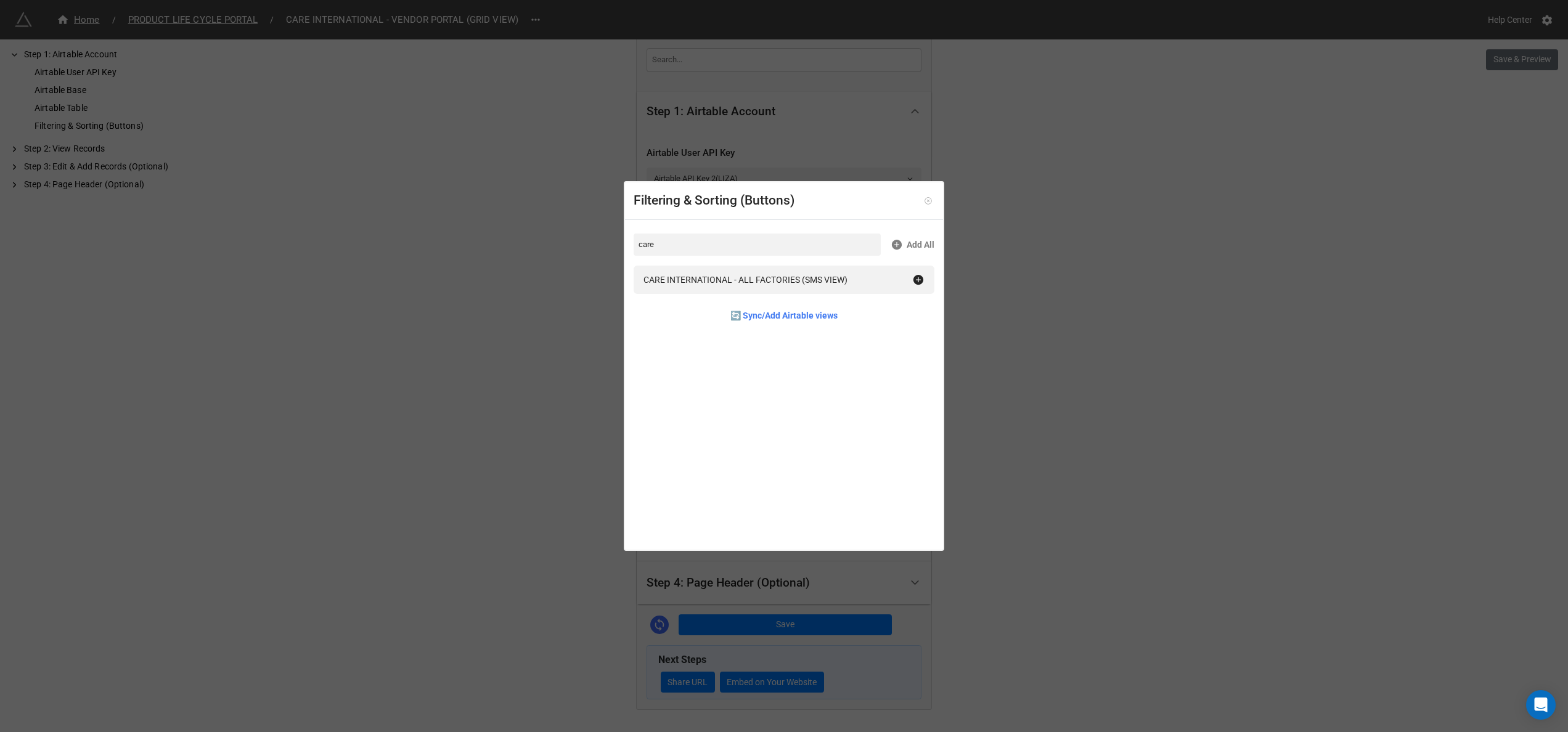
click at [925, 200] on icon at bounding box center [928, 201] width 8 height 8
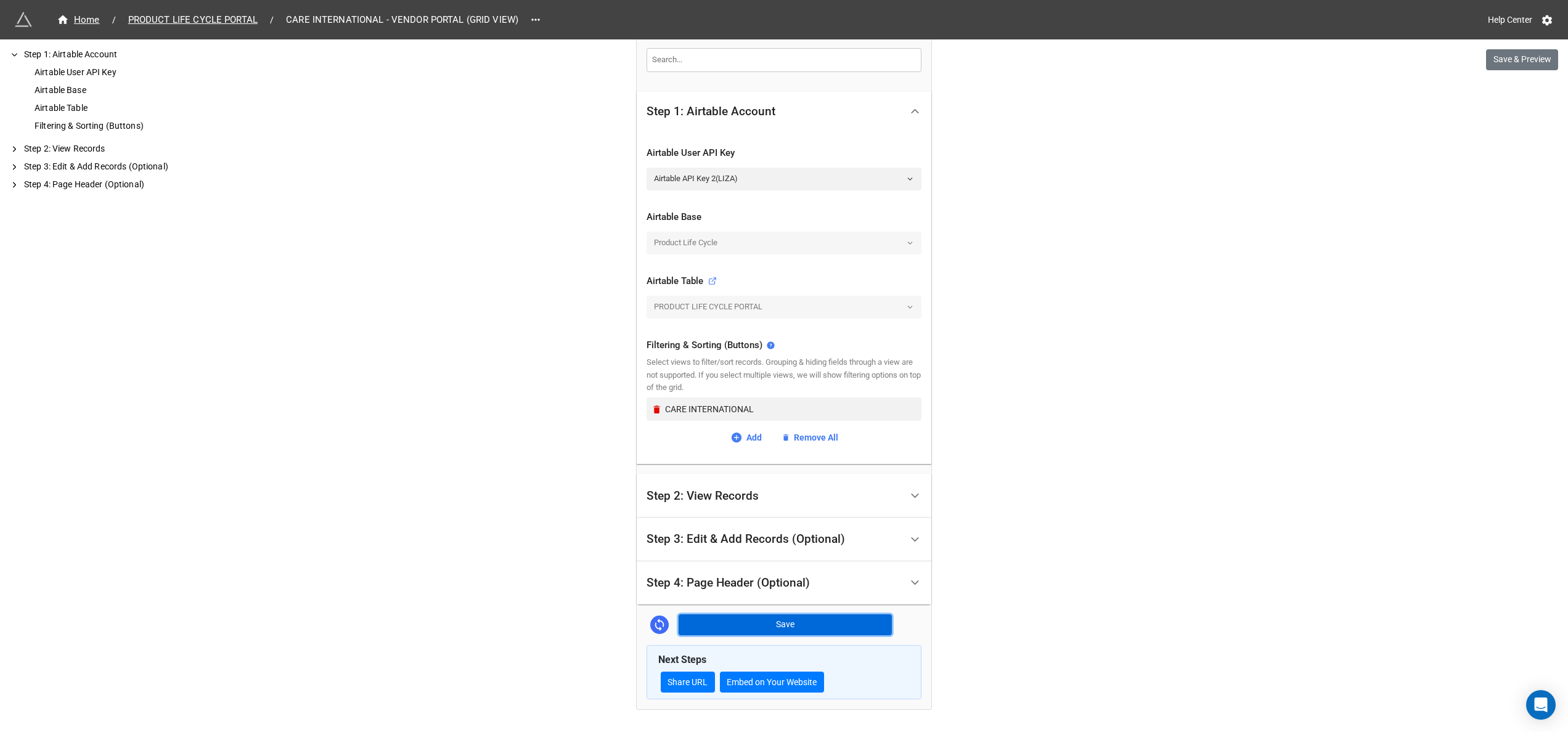
click at [798, 624] on button "Save" at bounding box center [785, 624] width 214 height 21
click at [1507, 61] on button "Save & Preview" at bounding box center [1523, 60] width 72 height 21
click at [763, 619] on button "Save" at bounding box center [785, 624] width 214 height 21
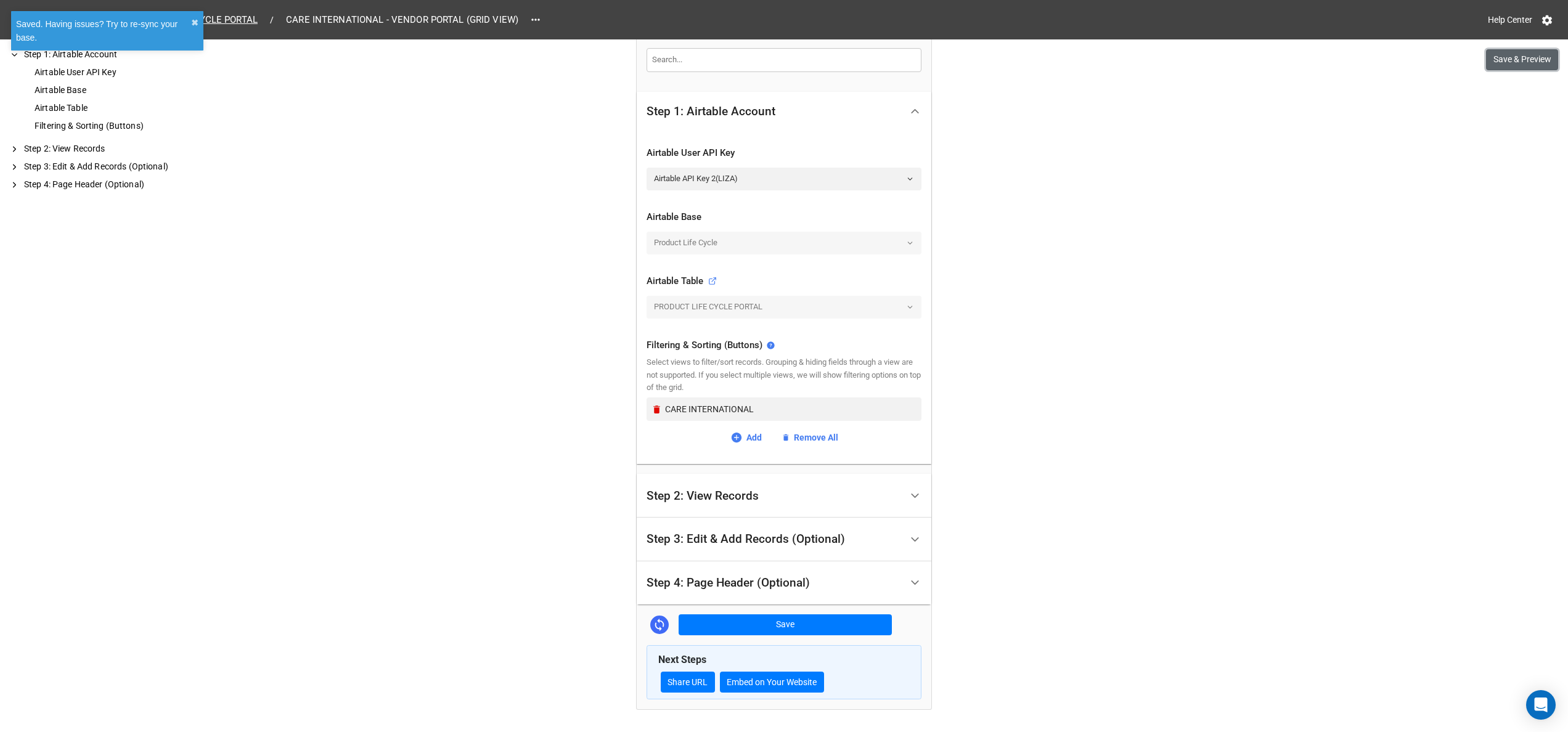
click at [1495, 55] on button "Save & Preview" at bounding box center [1523, 60] width 72 height 21
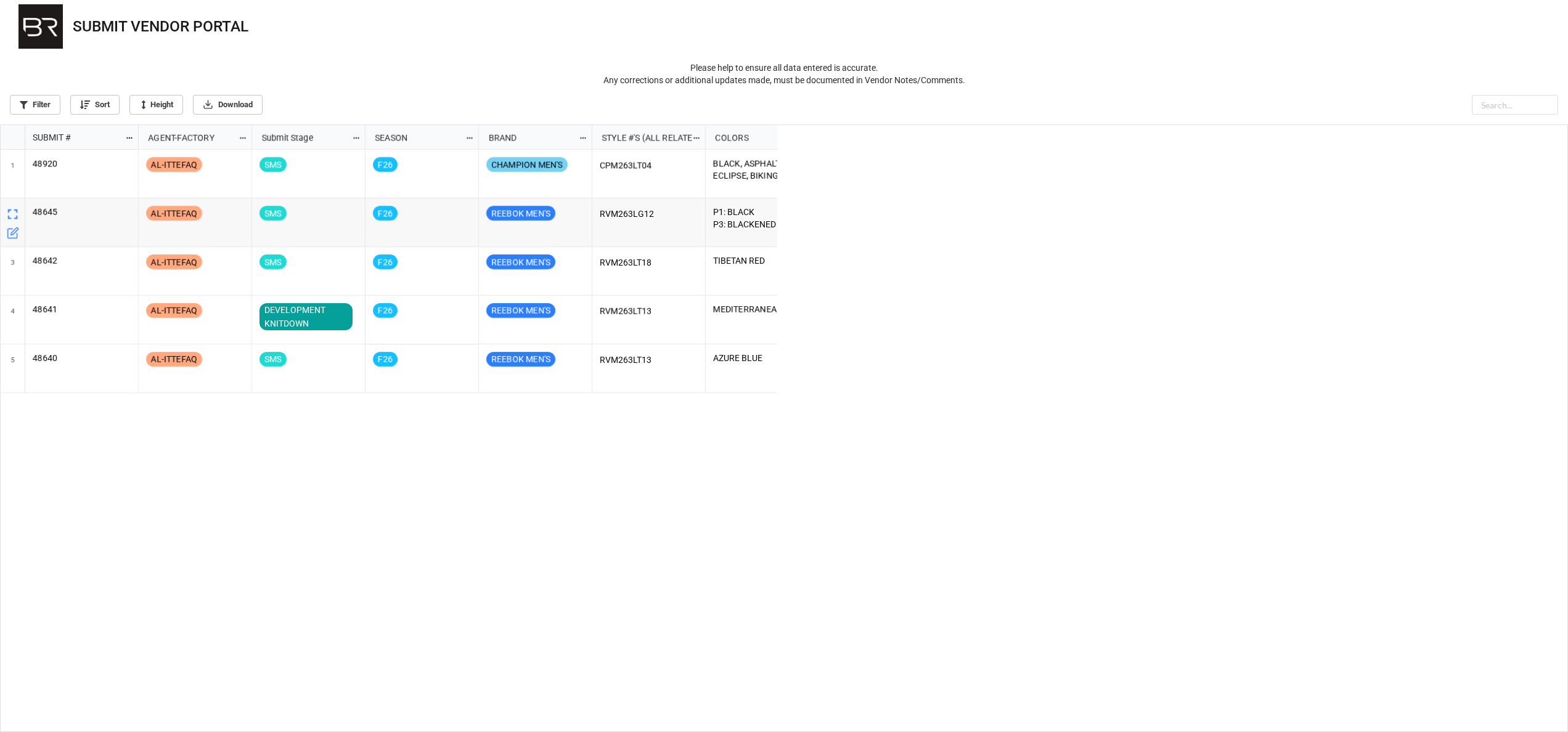
scroll to position [599, 1560]
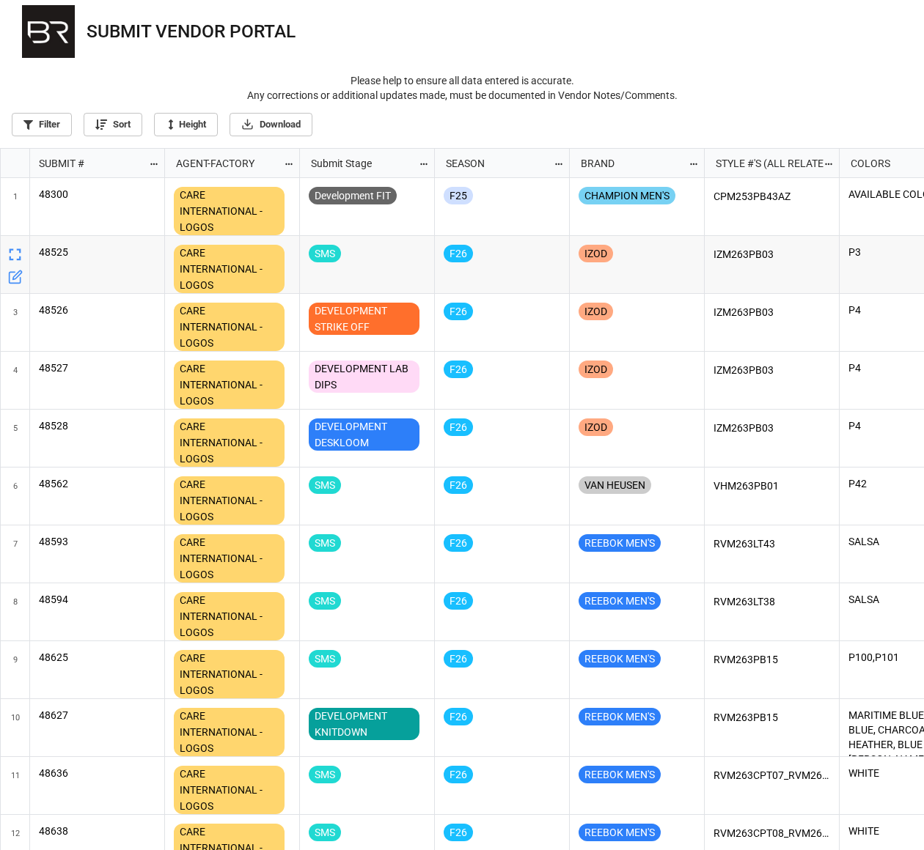
scroll to position [693, 915]
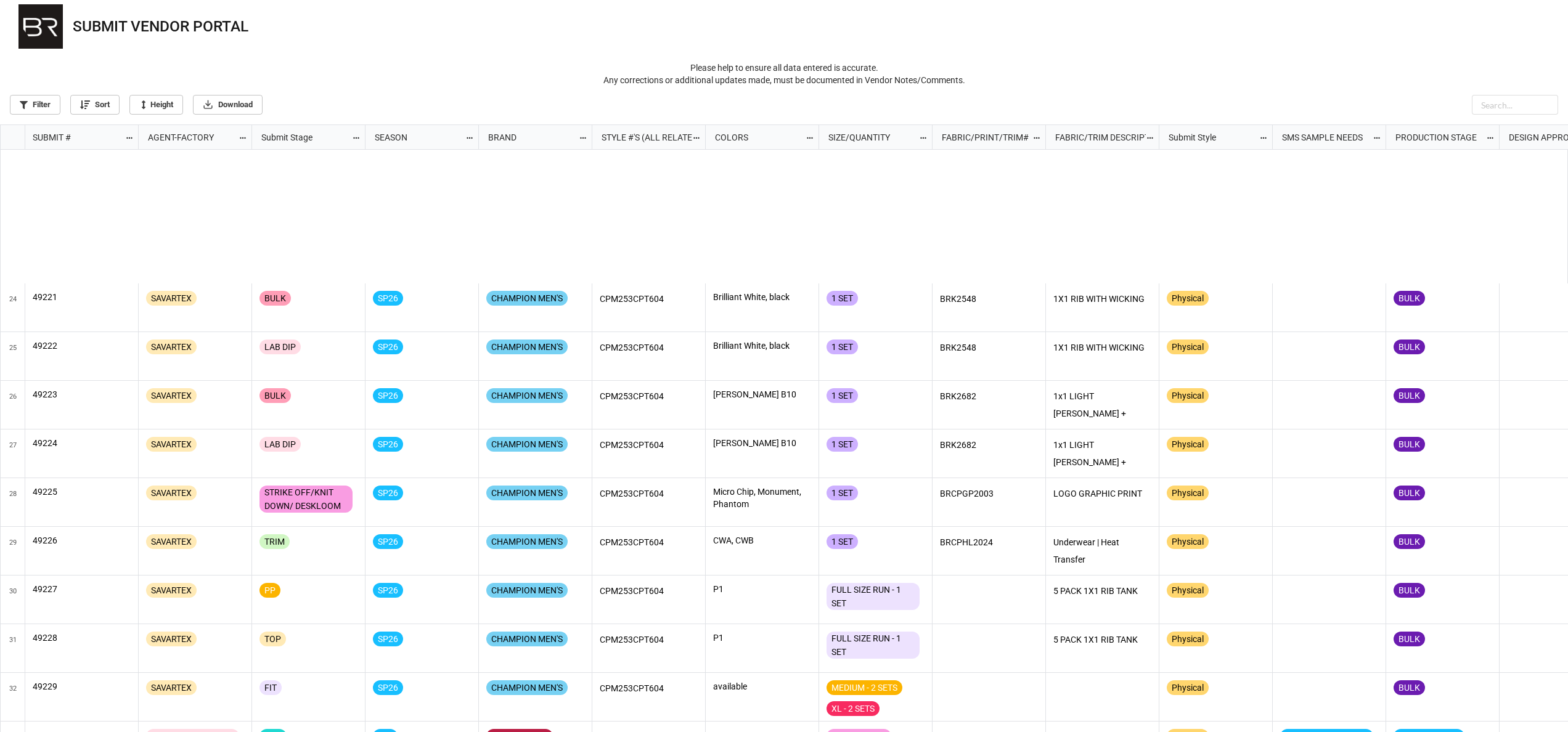
scroll to position [1232, 0]
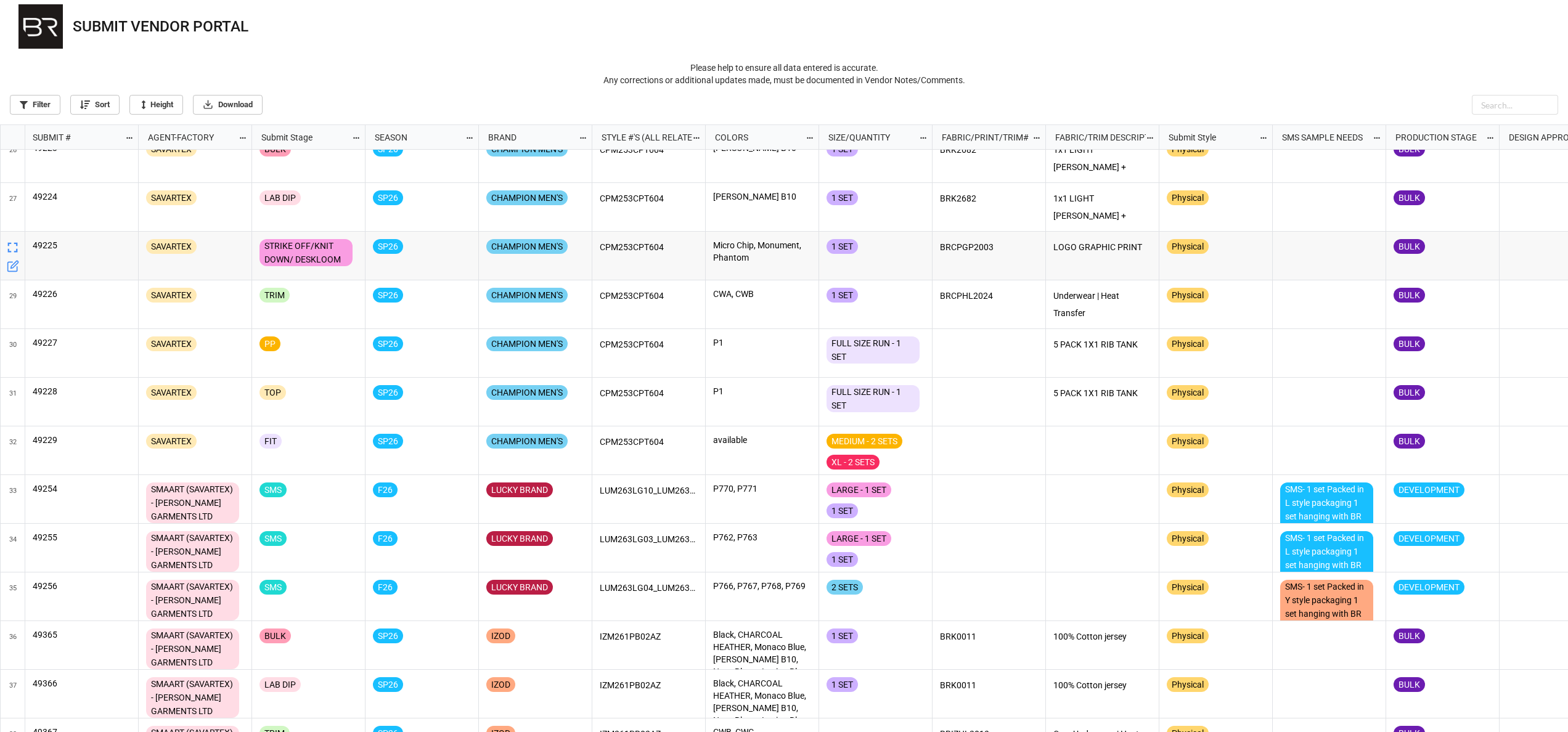
click at [119, 247] on p "49225" at bounding box center [82, 245] width 98 height 13
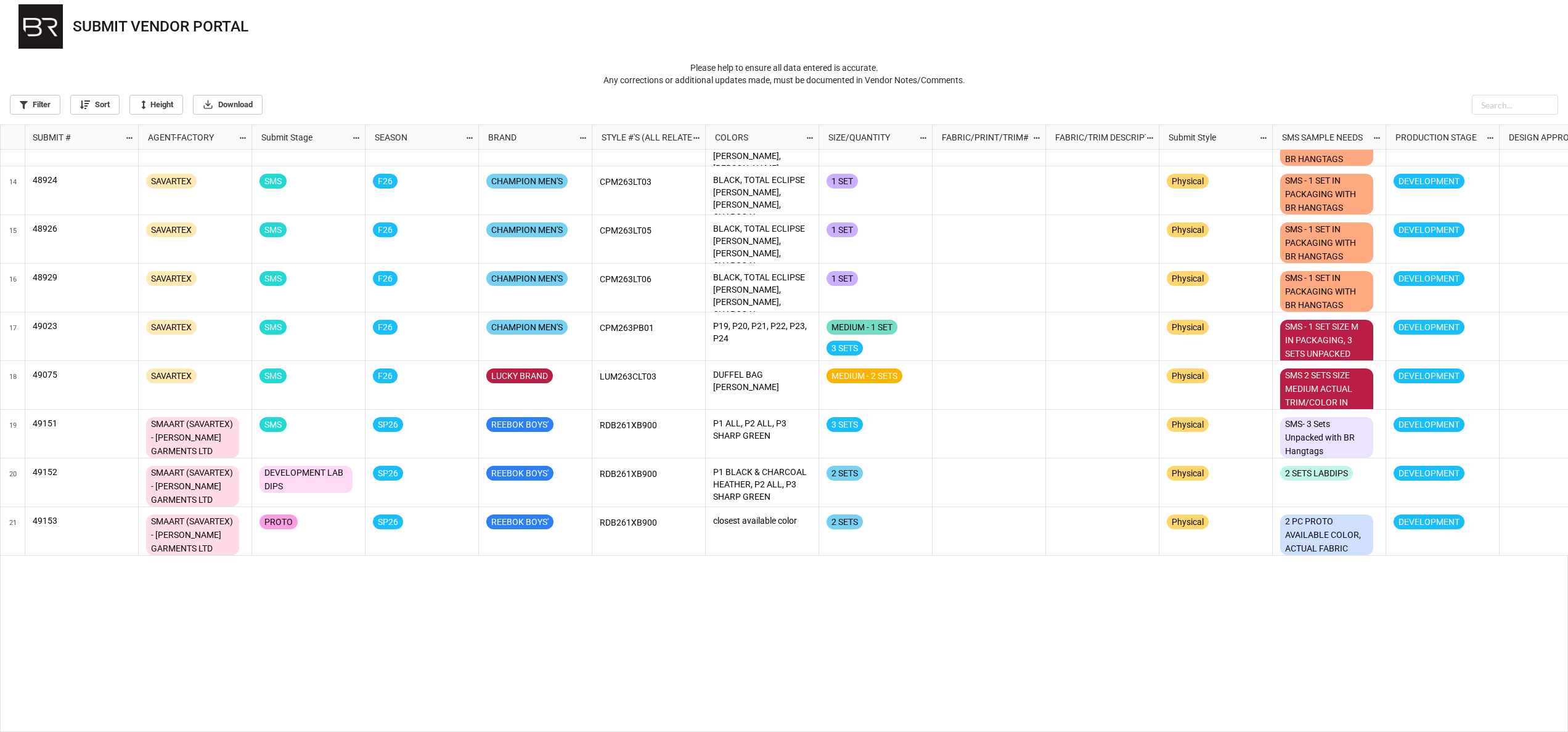
scroll to position [0, 0]
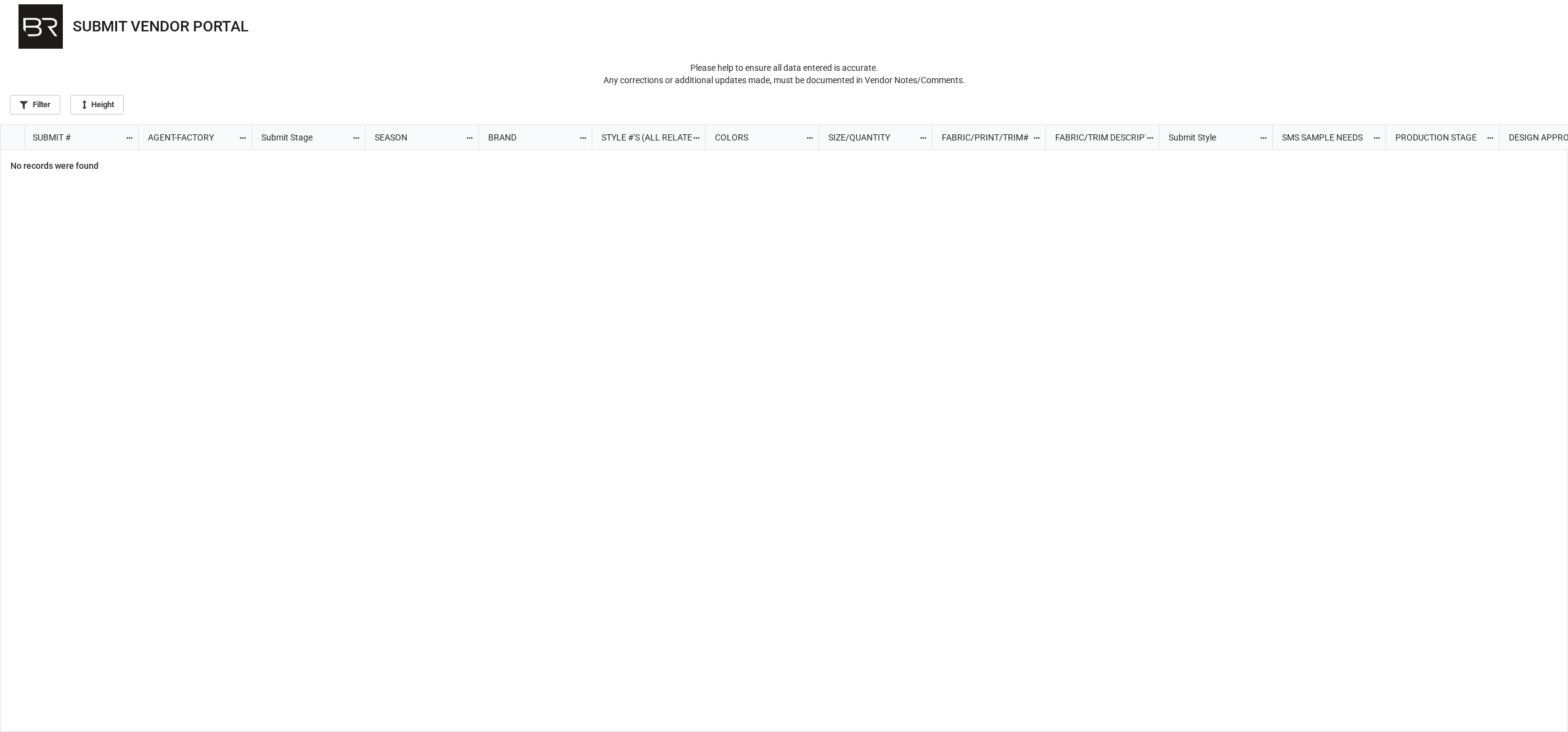
scroll to position [599, 1560]
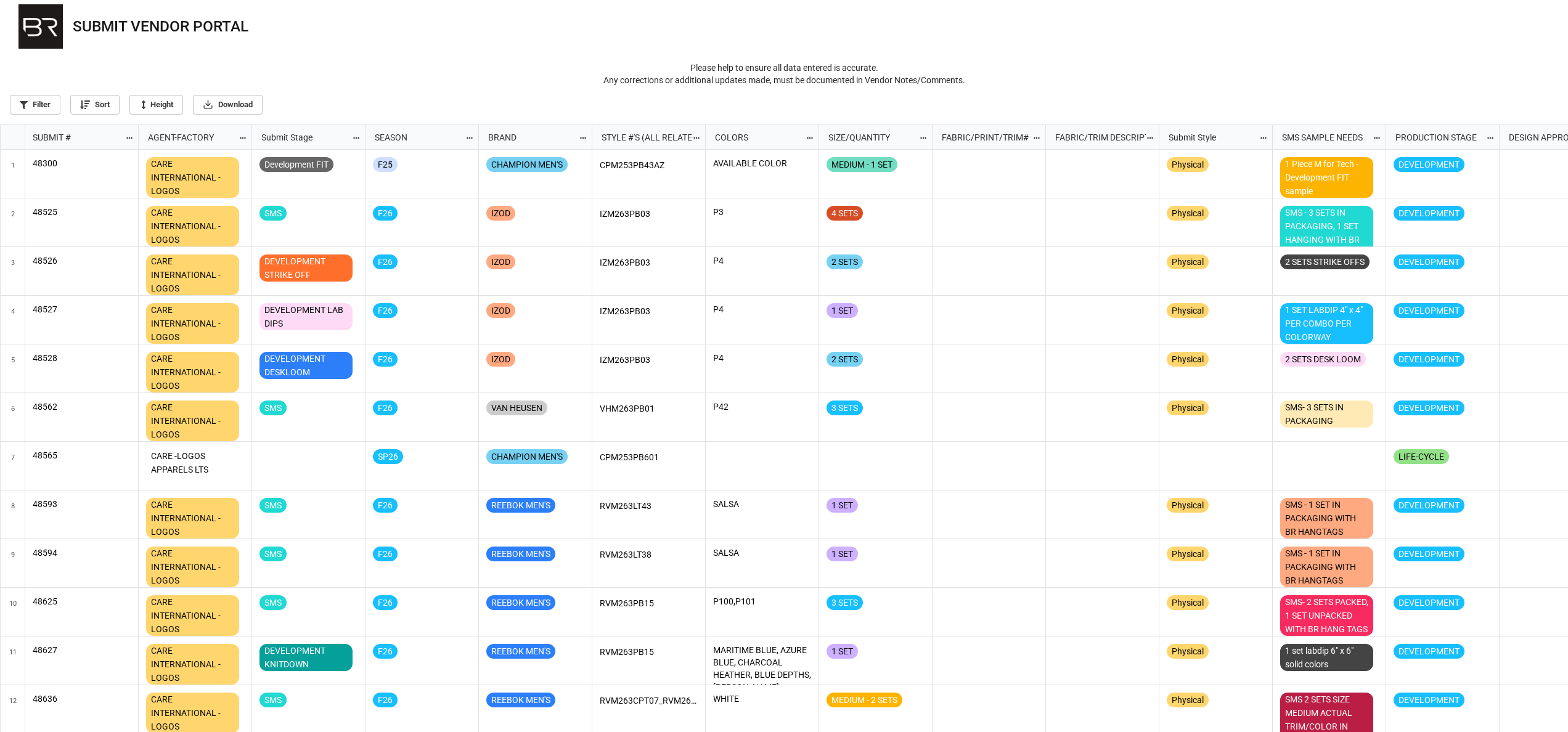
scroll to position [599, 1560]
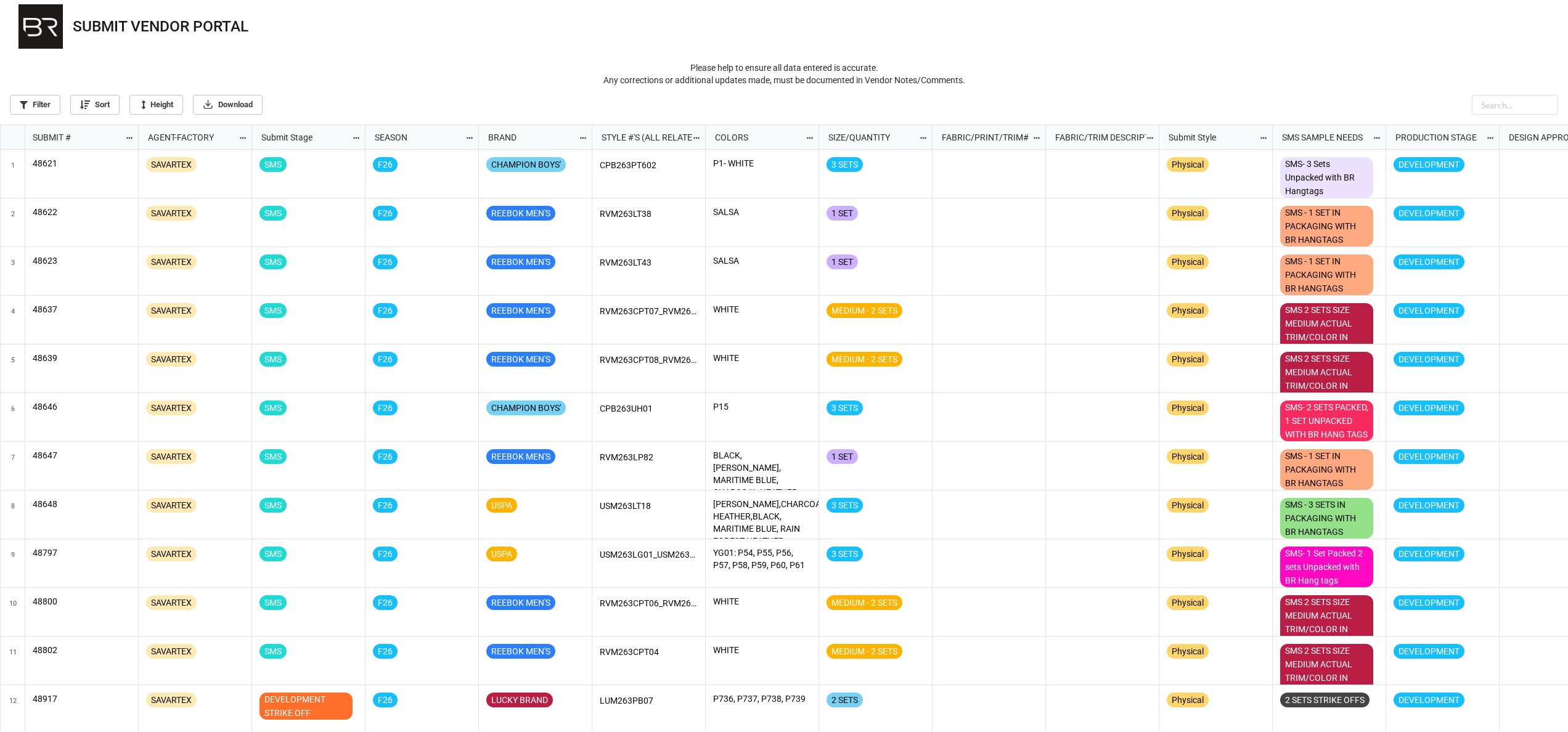
scroll to position [599, 1560]
